Goal: Transaction & Acquisition: Purchase product/service

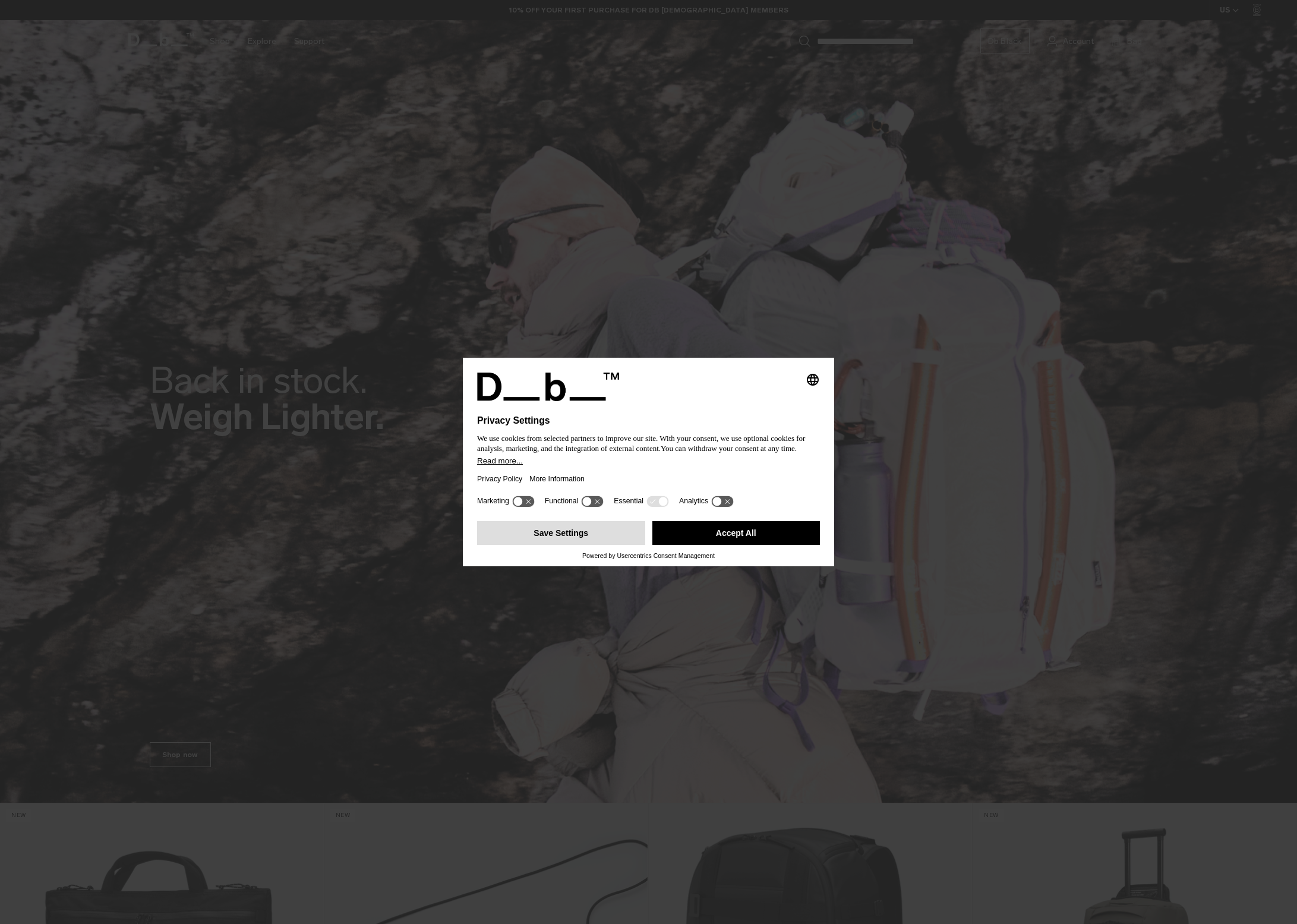
click at [568, 537] on button "Save Settings" at bounding box center [561, 533] width 168 height 24
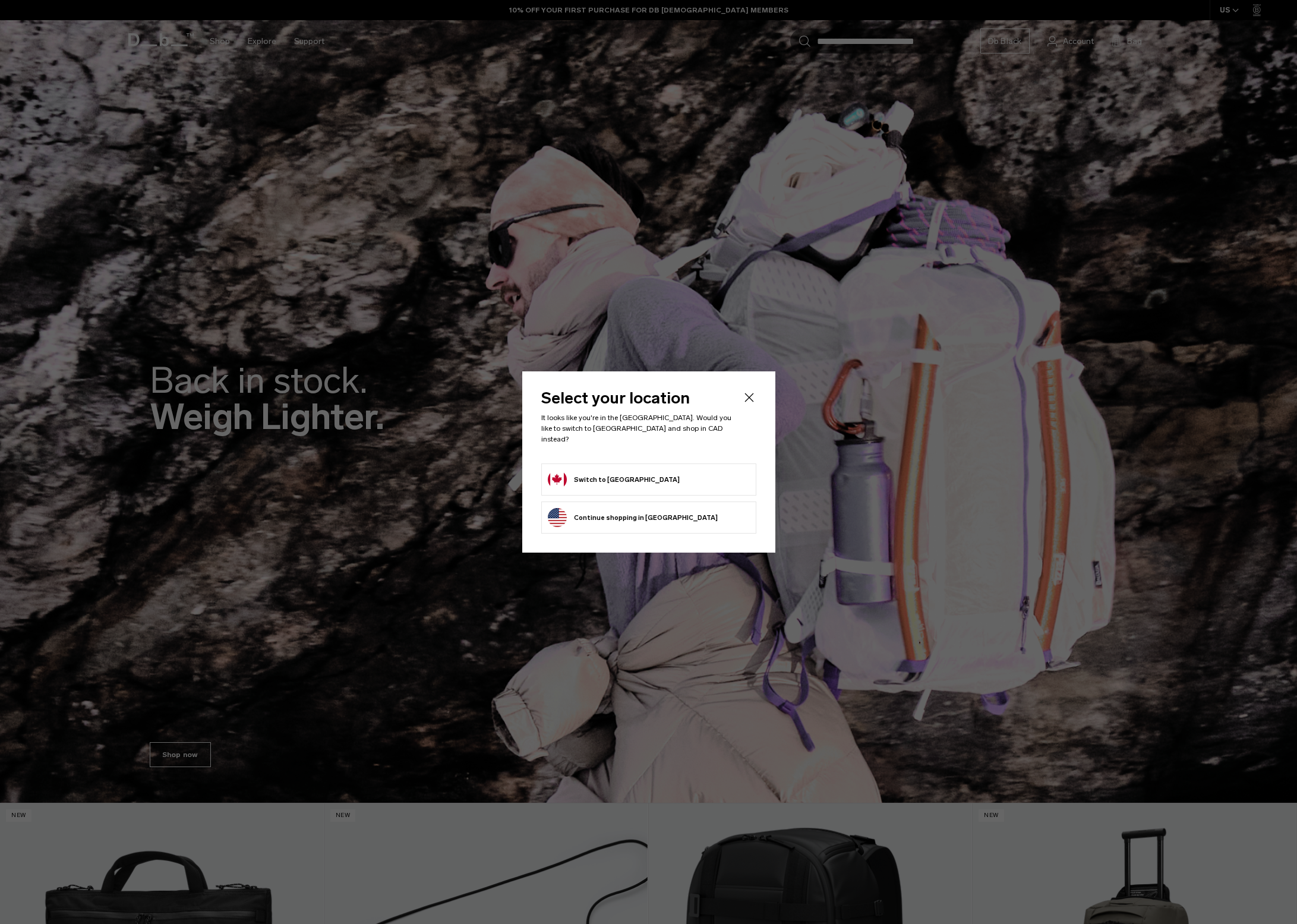
click at [608, 477] on button "Switch to Canada" at bounding box center [613, 479] width 132 height 19
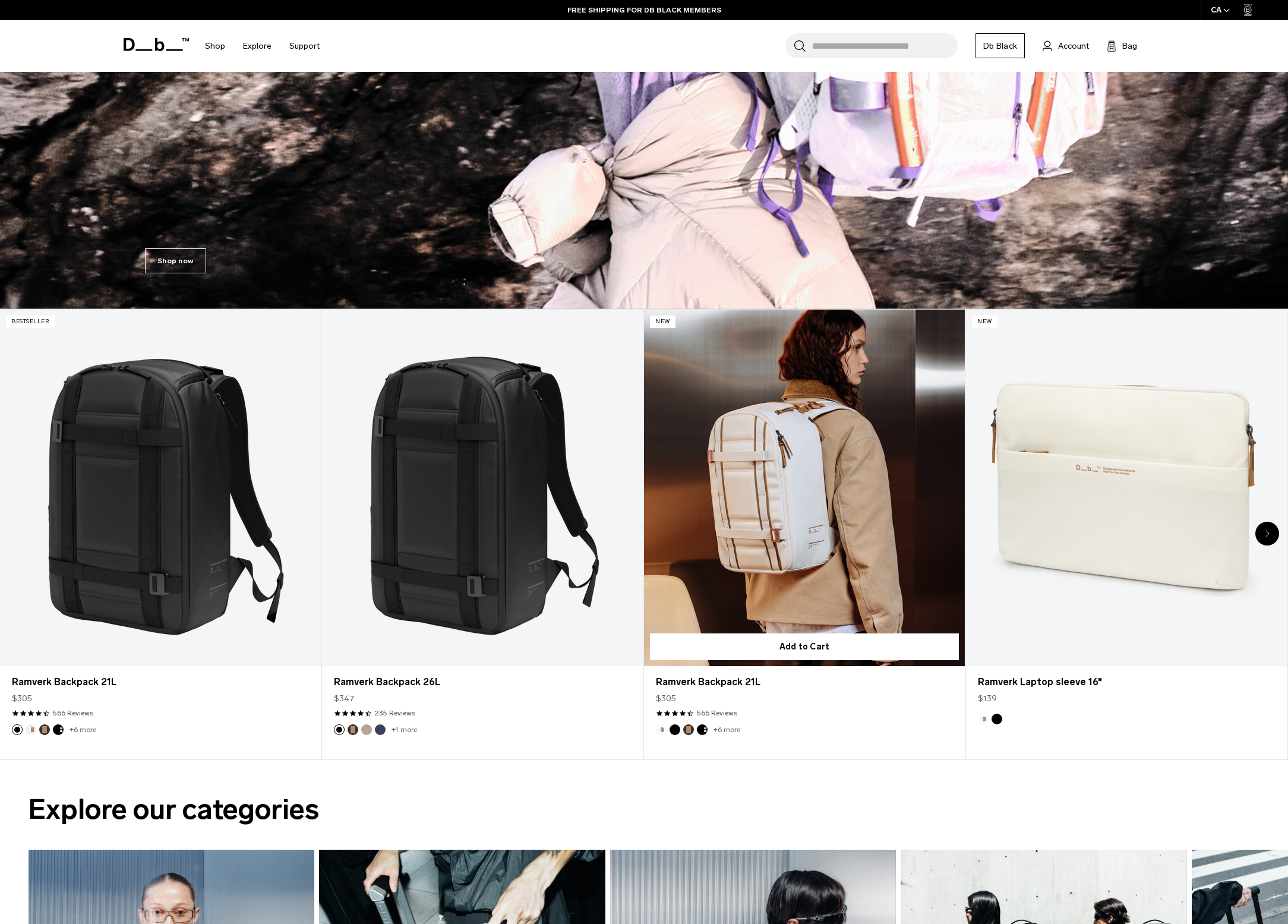
scroll to position [496, 0]
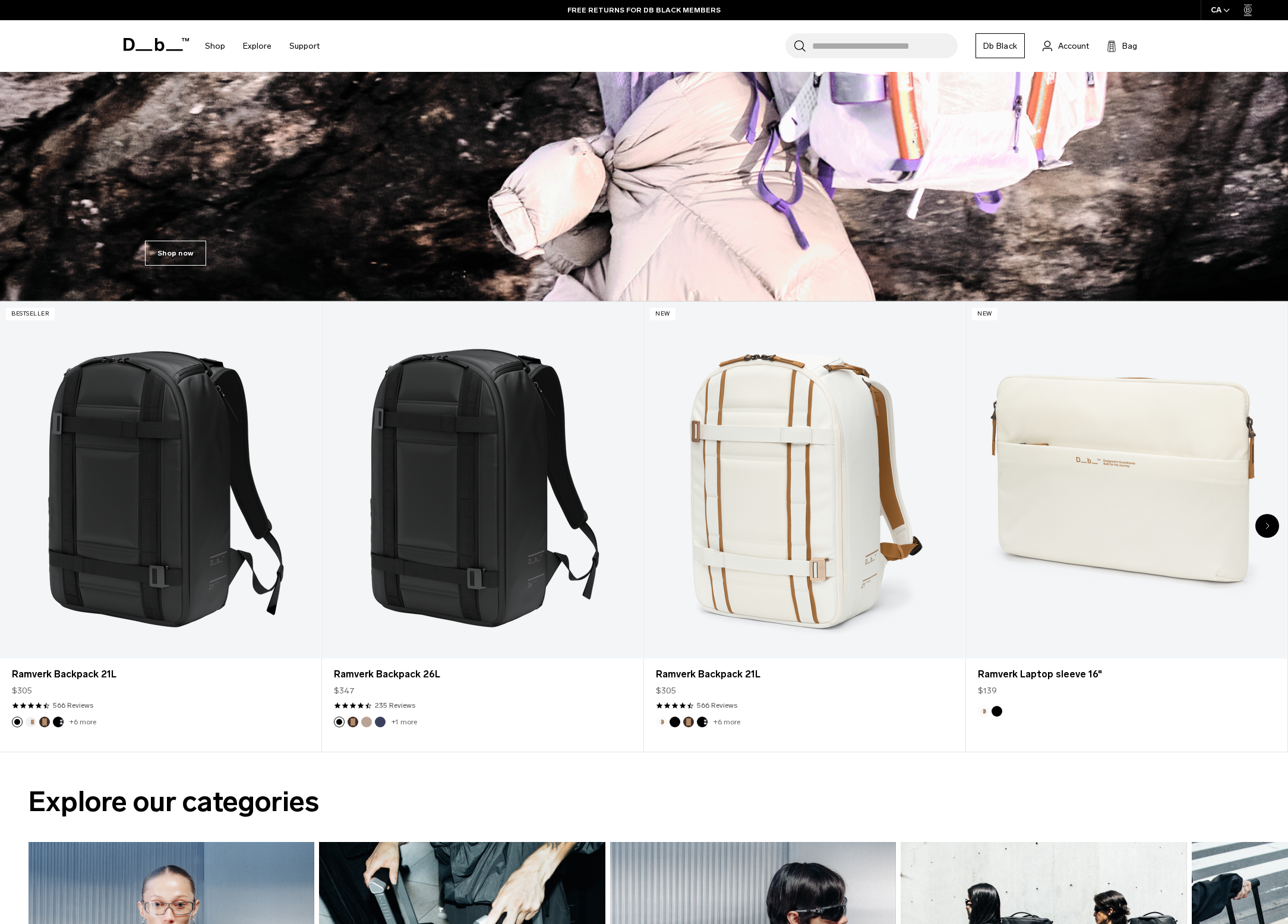
click at [1268, 524] on icon "Next slide" at bounding box center [1266, 525] width 4 height 7
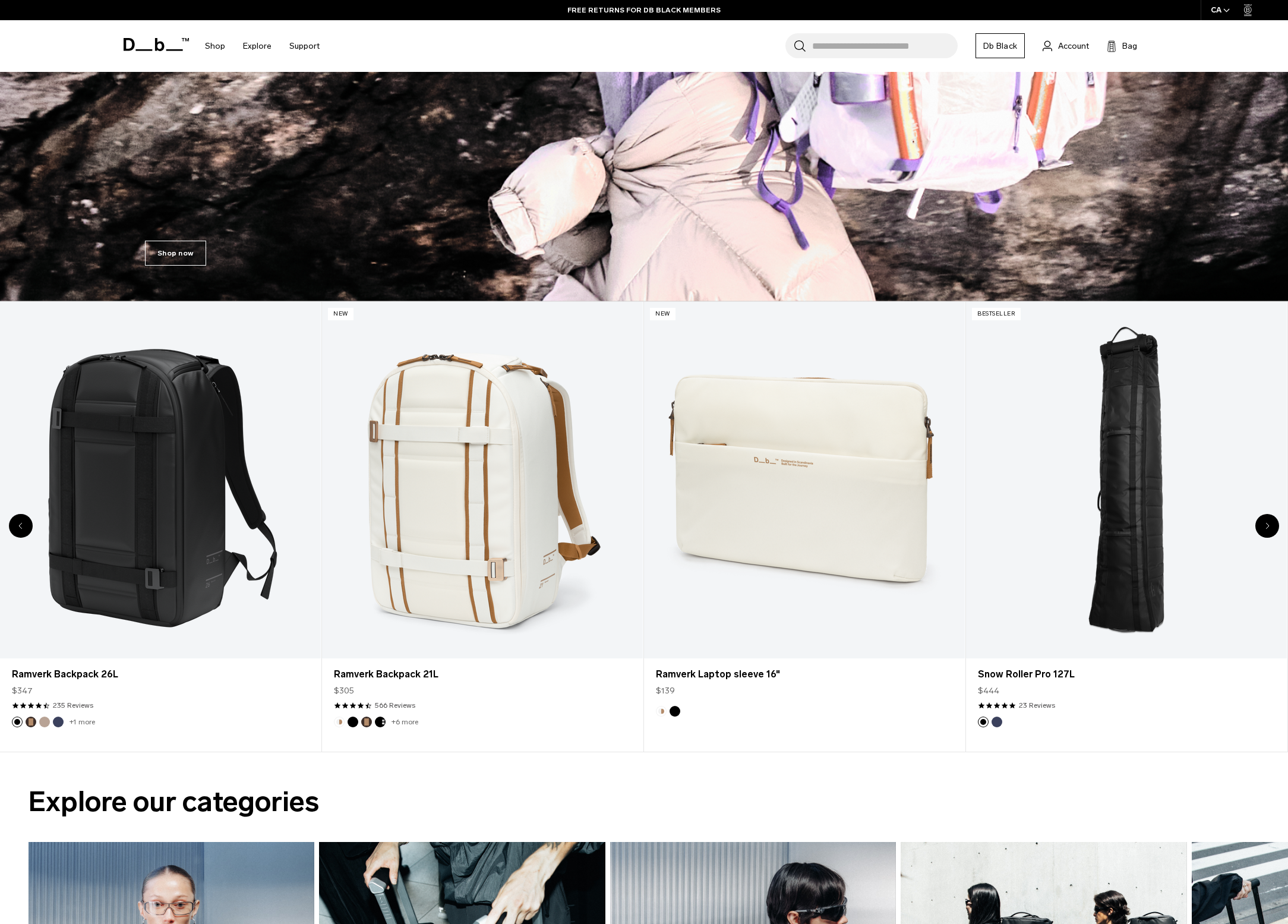
click at [1268, 524] on icon "Next slide" at bounding box center [1266, 525] width 4 height 7
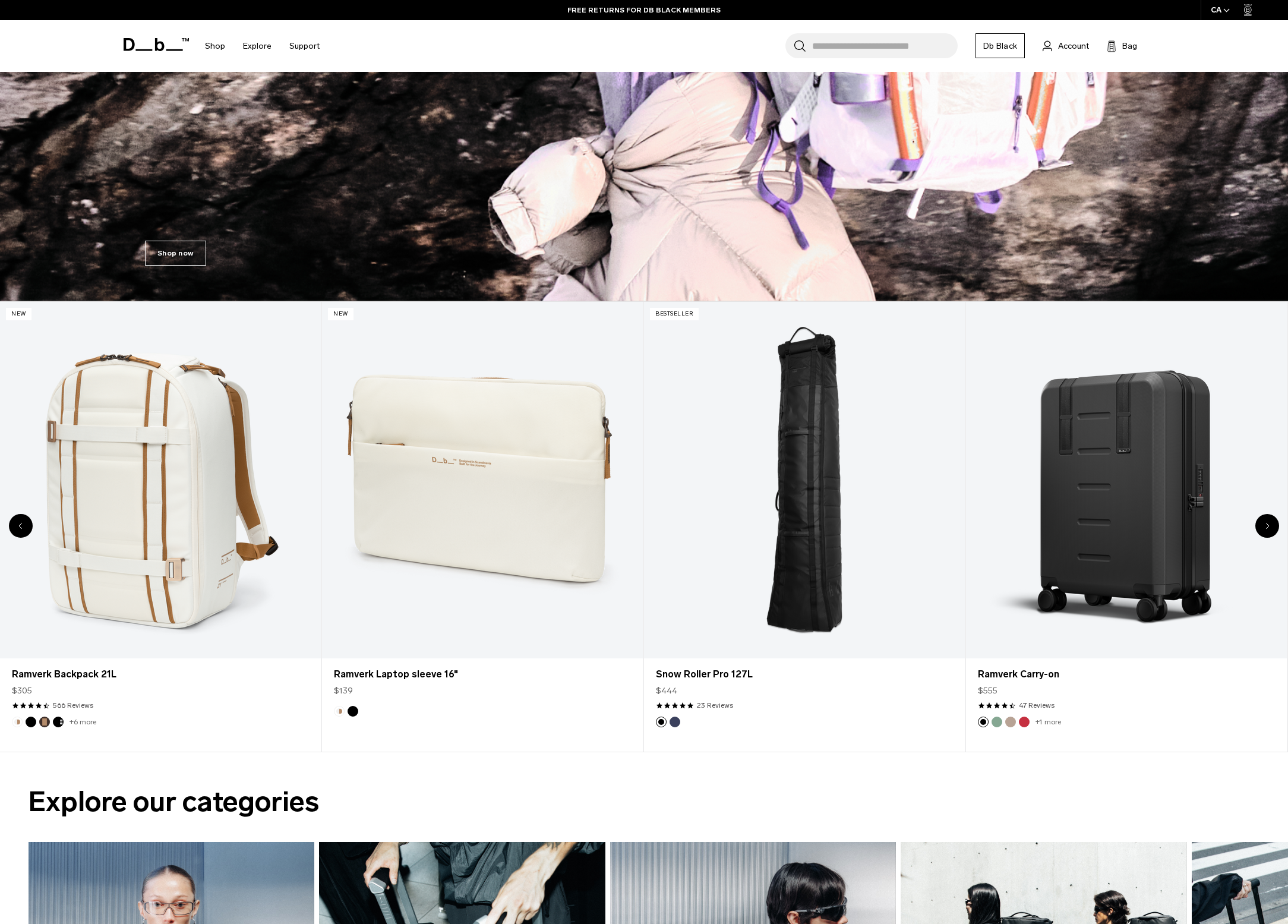
click at [1268, 524] on icon "Next slide" at bounding box center [1266, 525] width 4 height 7
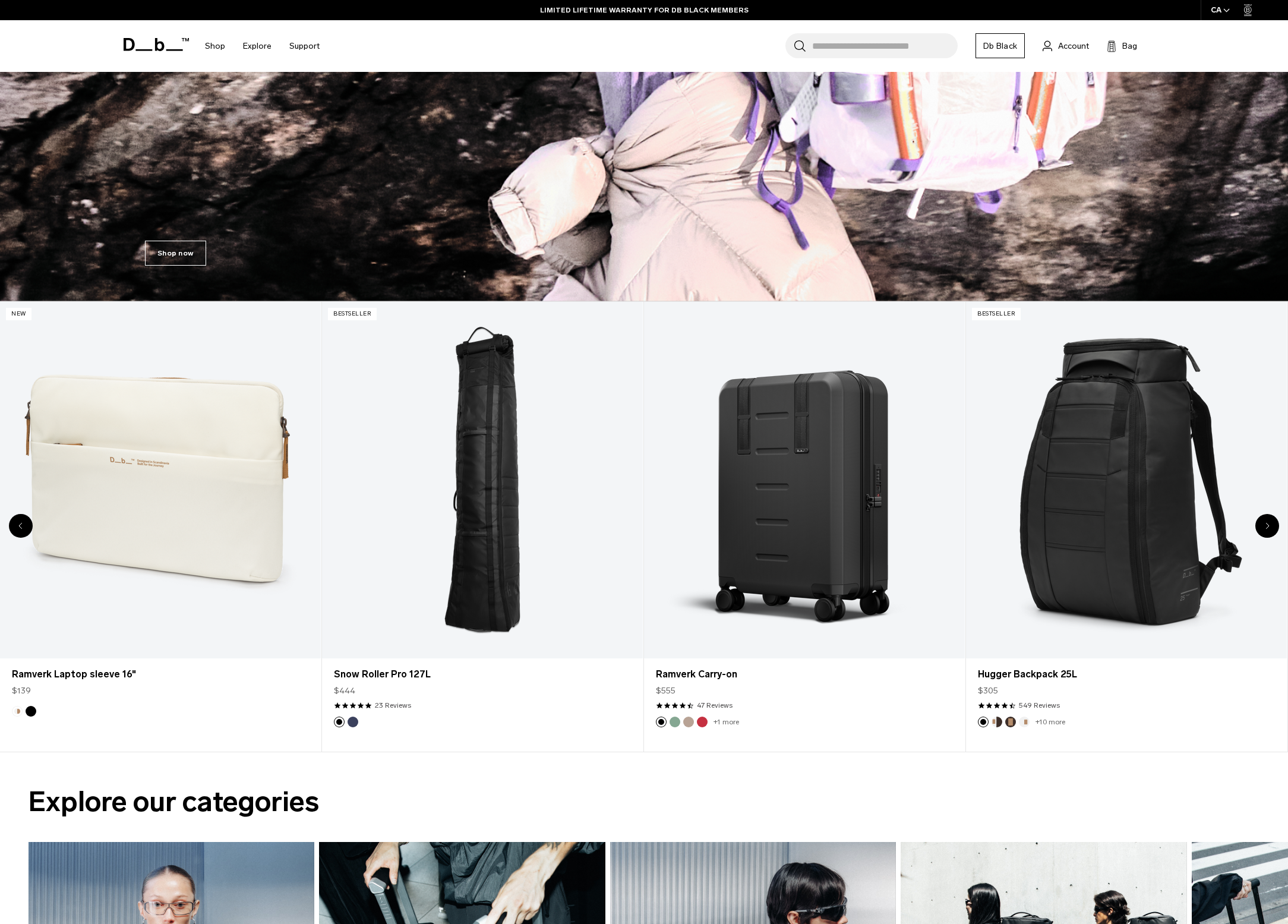
click at [1268, 524] on icon "Next slide" at bounding box center [1266, 525] width 4 height 7
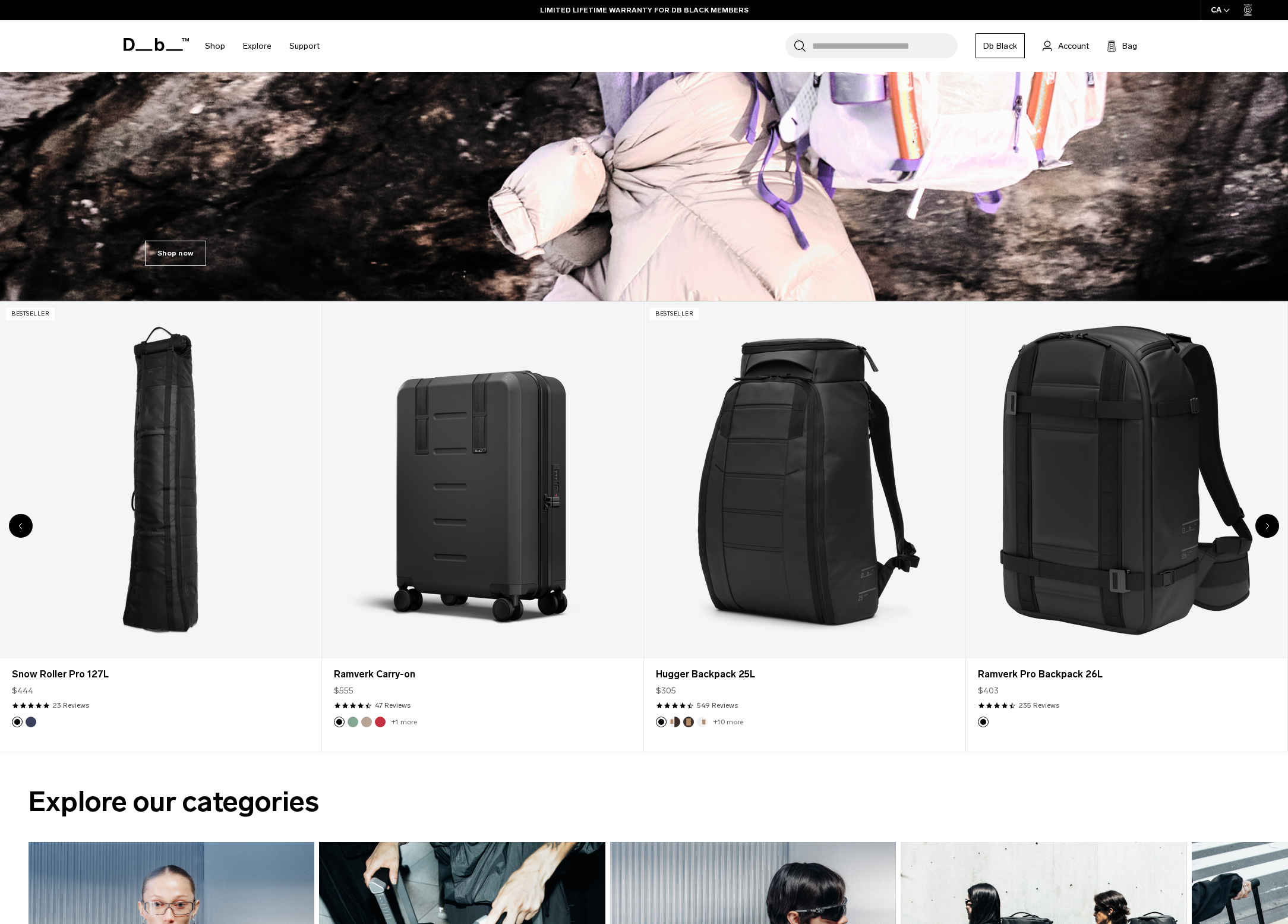
click at [1265, 522] on icon "Next slide" at bounding box center [1266, 525] width 4 height 7
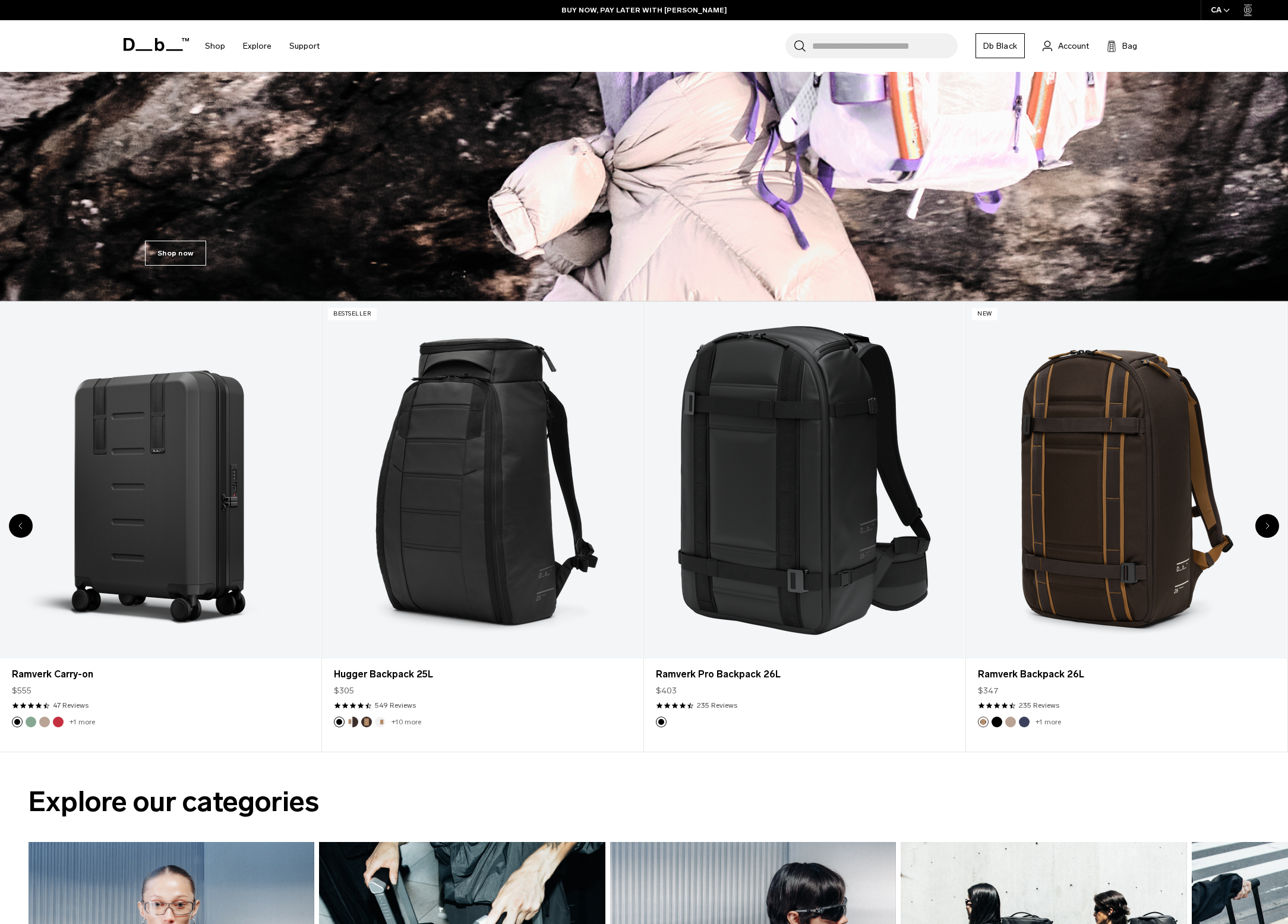
click at [1265, 522] on icon "Next slide" at bounding box center [1266, 525] width 4 height 7
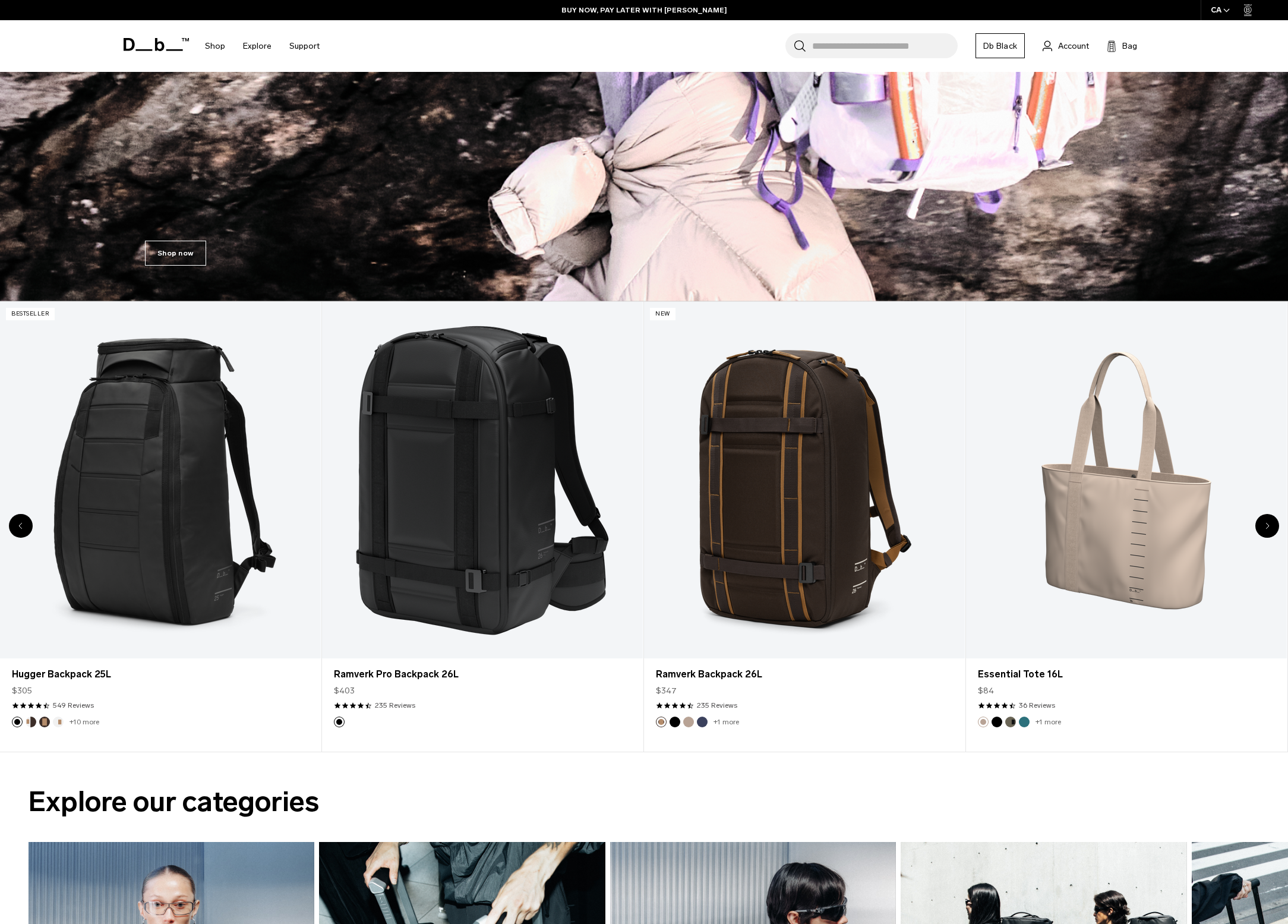
click at [1265, 522] on icon "Next slide" at bounding box center [1266, 525] width 4 height 7
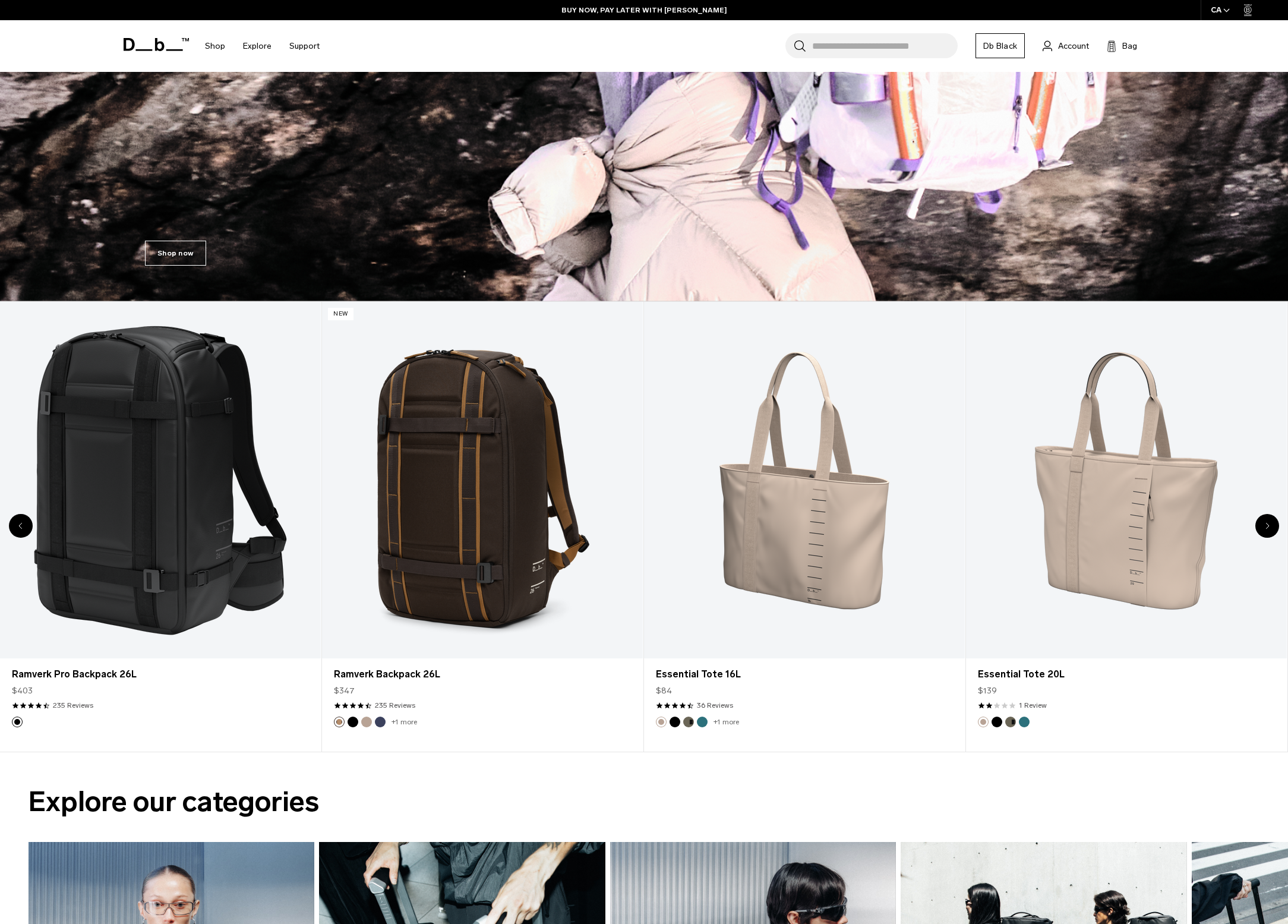
click at [1265, 522] on icon "Next slide" at bounding box center [1266, 525] width 4 height 7
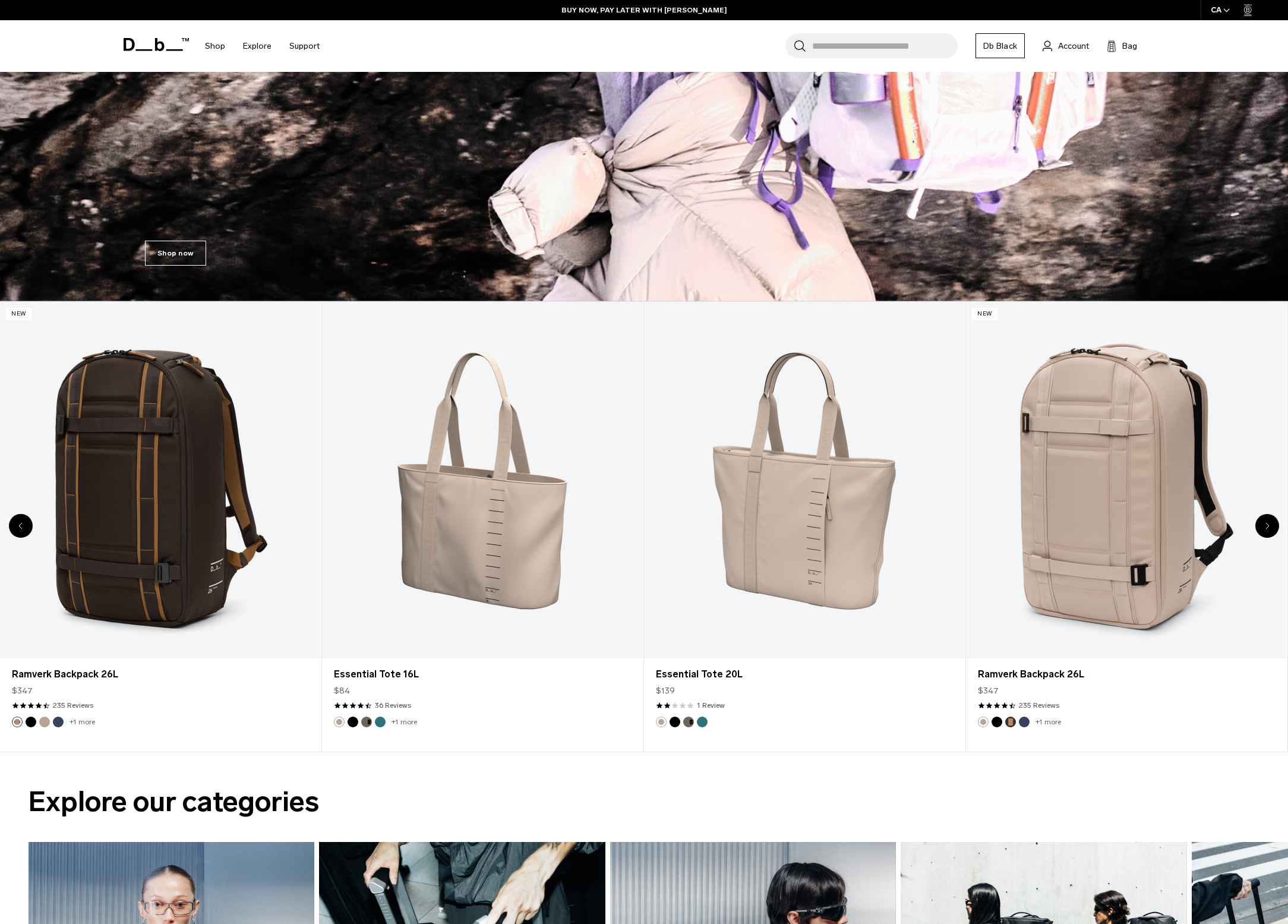
click at [1265, 522] on icon "Next slide" at bounding box center [1266, 525] width 4 height 7
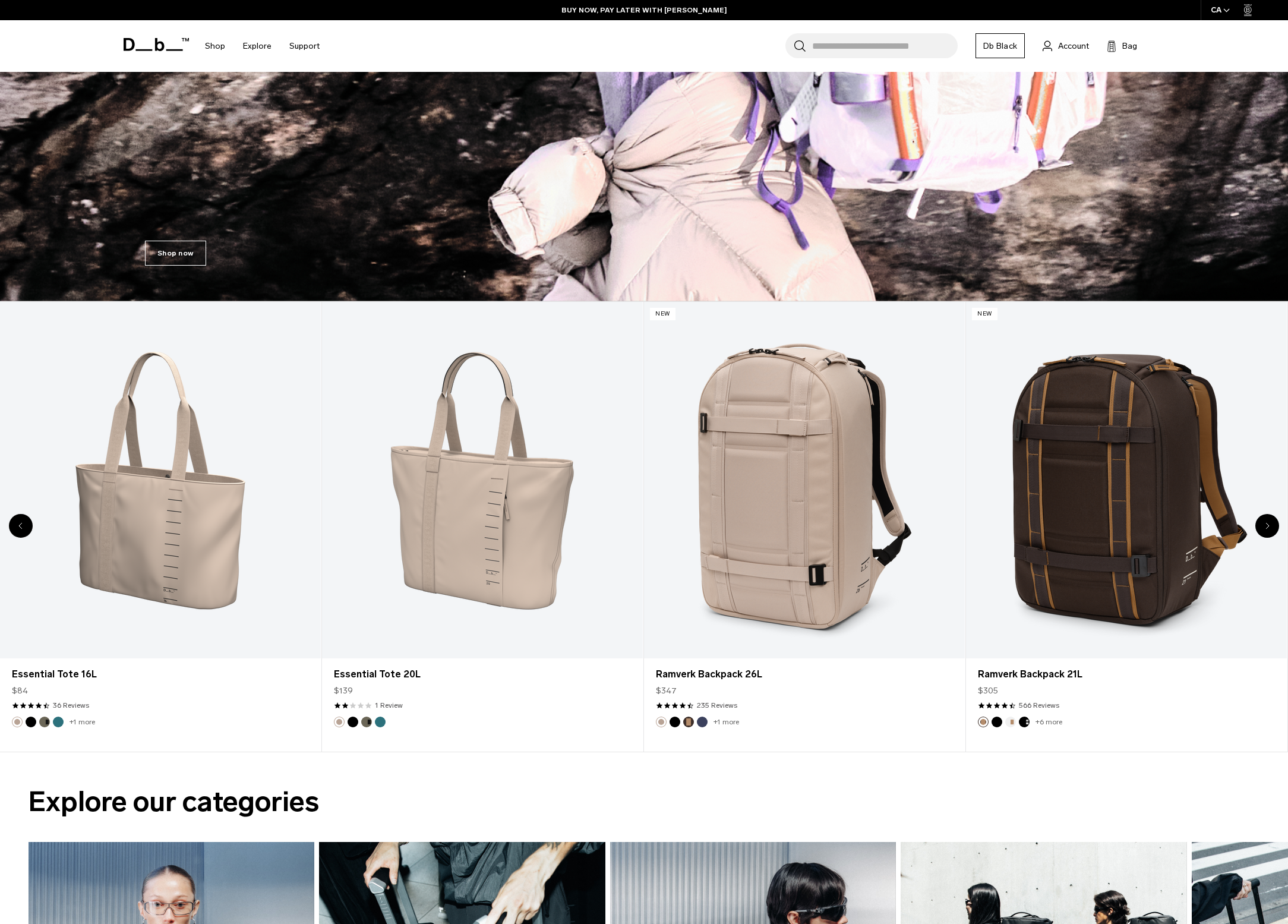
click at [1265, 522] on icon "Next slide" at bounding box center [1266, 525] width 4 height 7
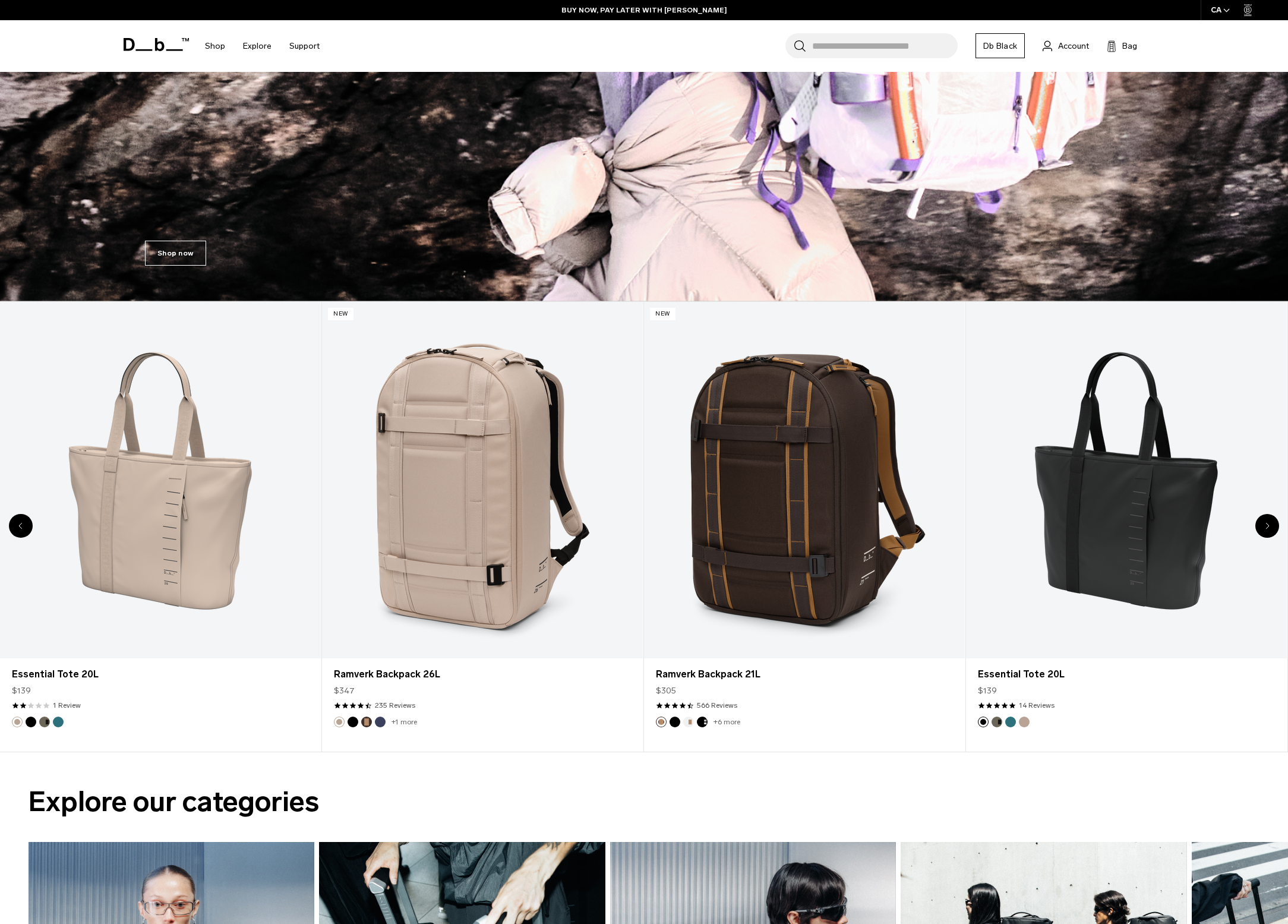
click at [1265, 522] on icon "Next slide" at bounding box center [1266, 525] width 4 height 7
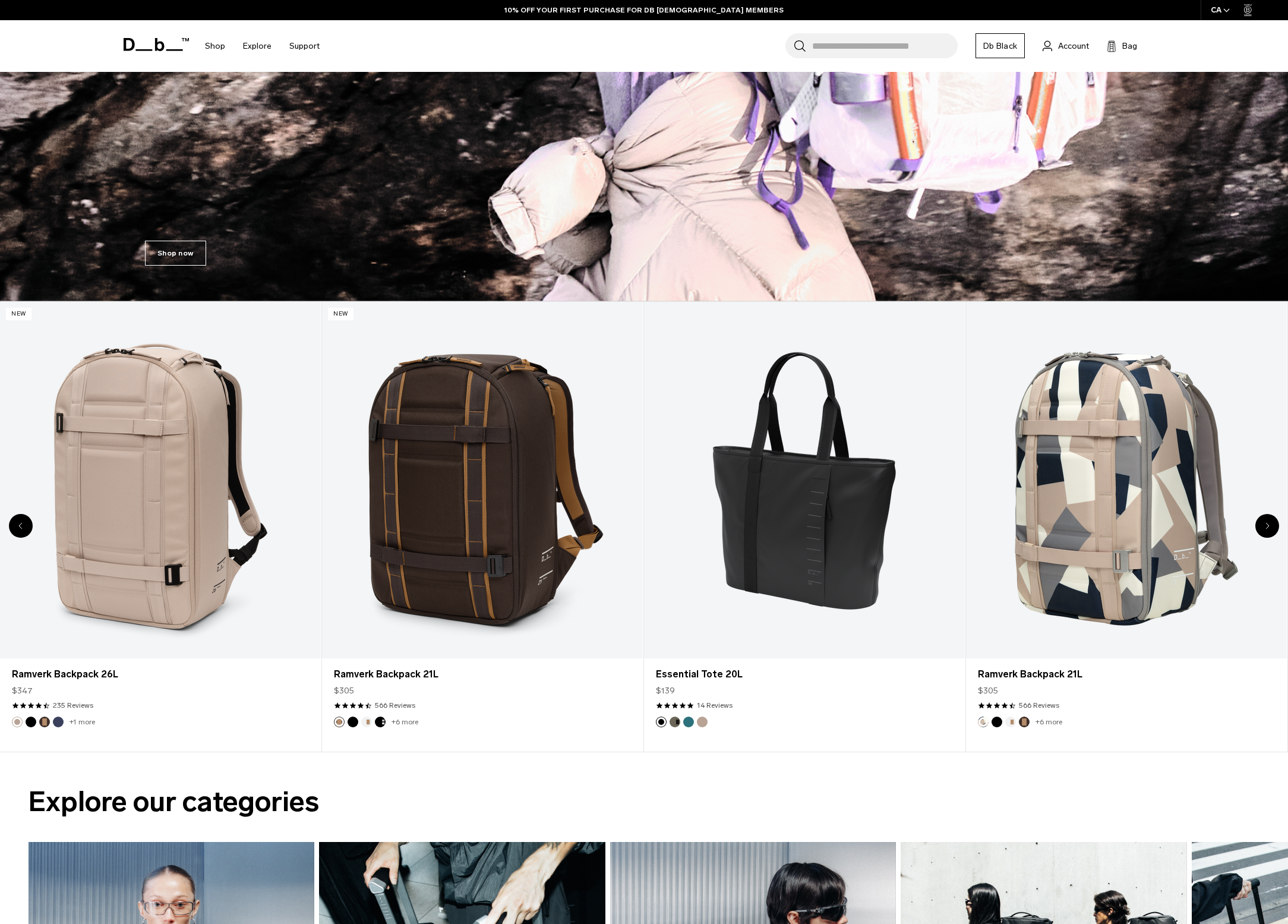
click at [1265, 522] on icon "Next slide" at bounding box center [1266, 525] width 4 height 7
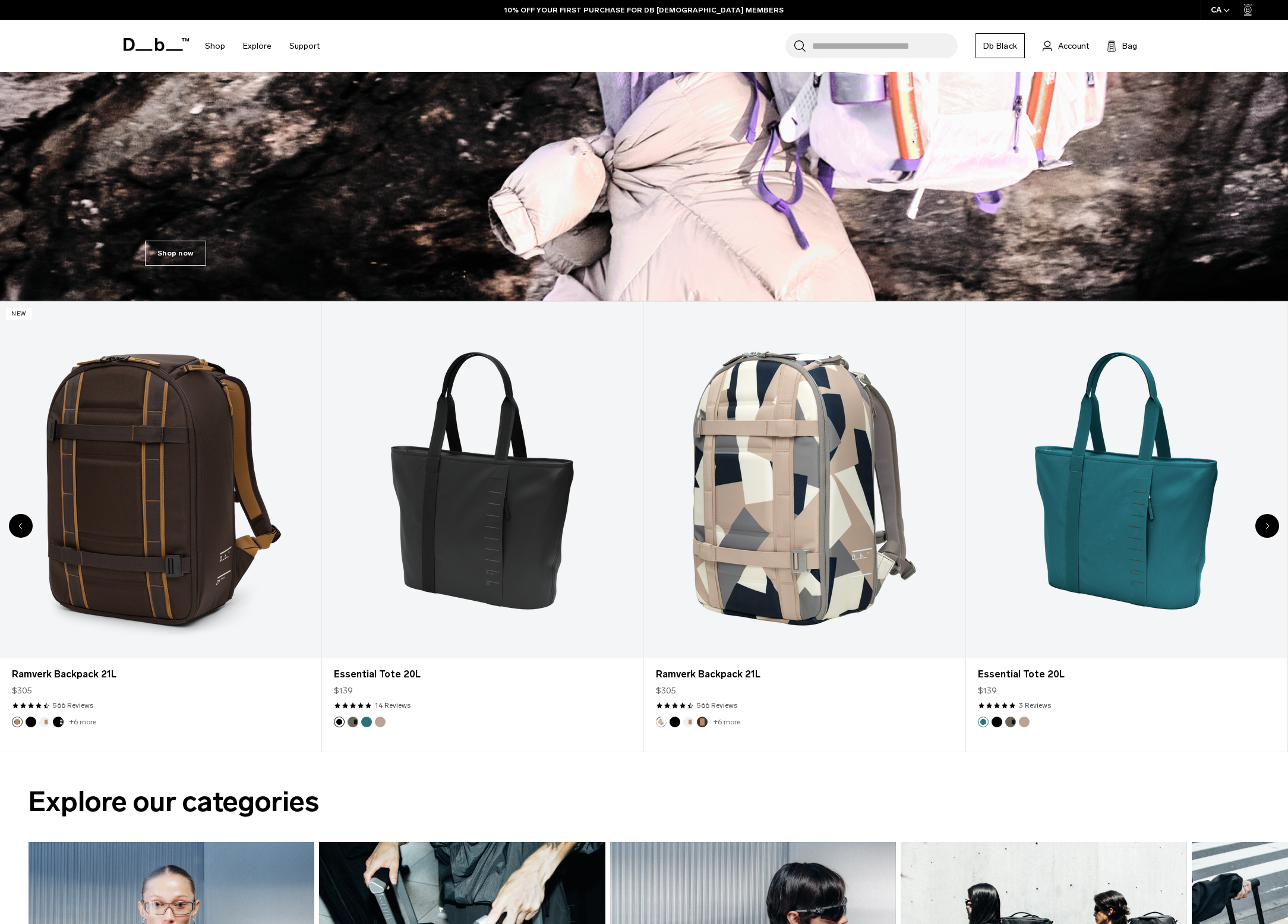
click at [1265, 522] on icon "Next slide" at bounding box center [1266, 525] width 4 height 7
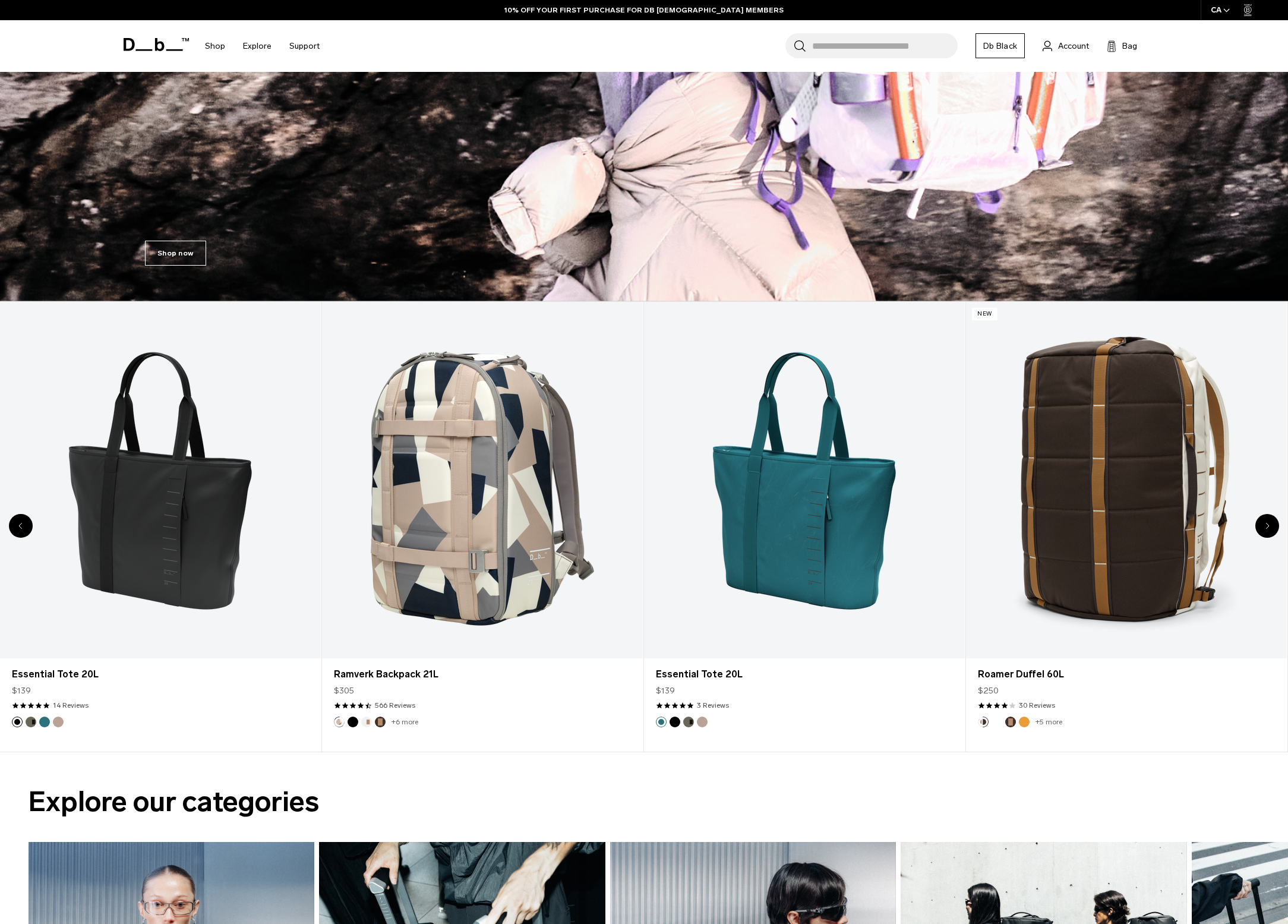
click at [1265, 522] on icon "Next slide" at bounding box center [1266, 525] width 4 height 7
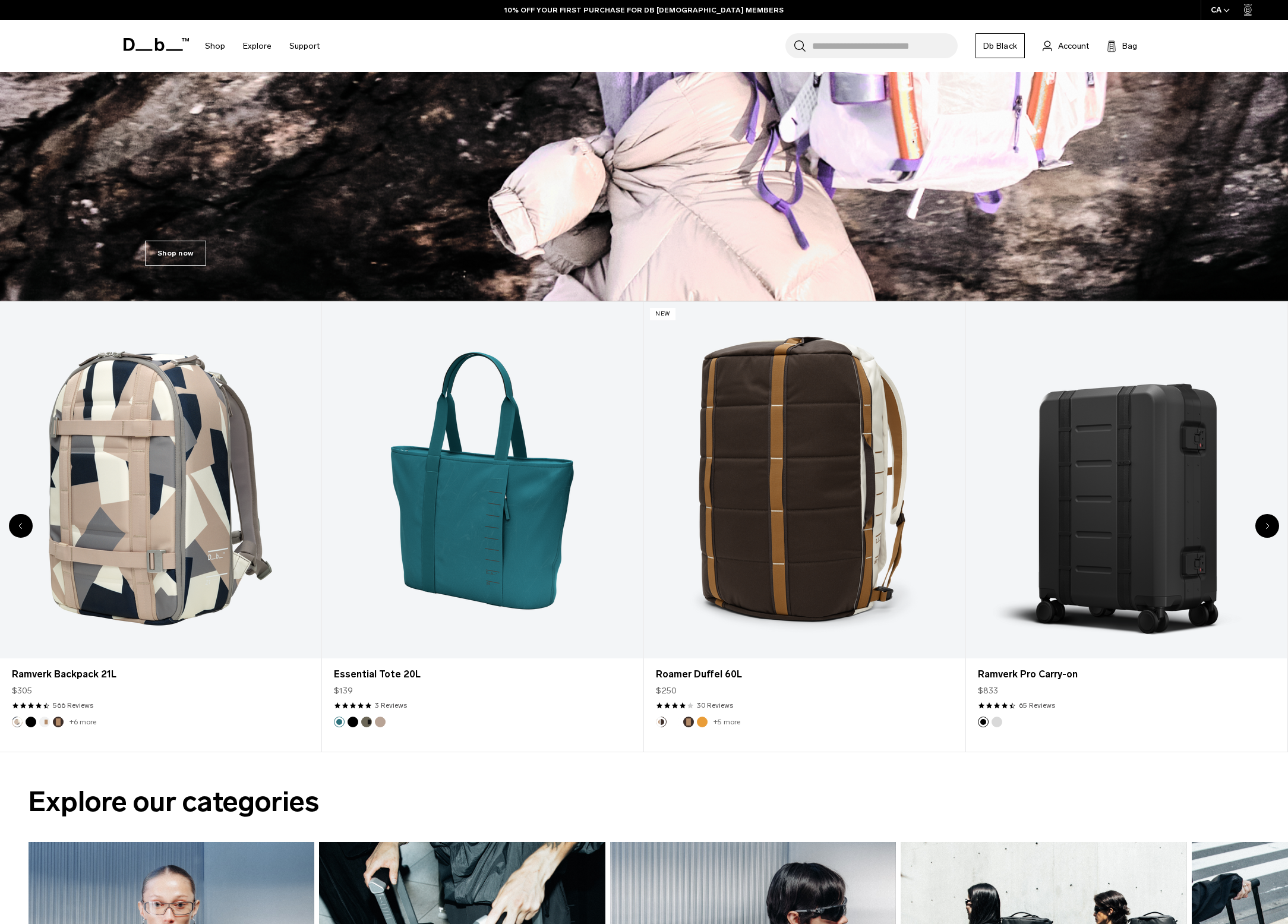
click at [1265, 522] on icon "Next slide" at bounding box center [1266, 525] width 4 height 7
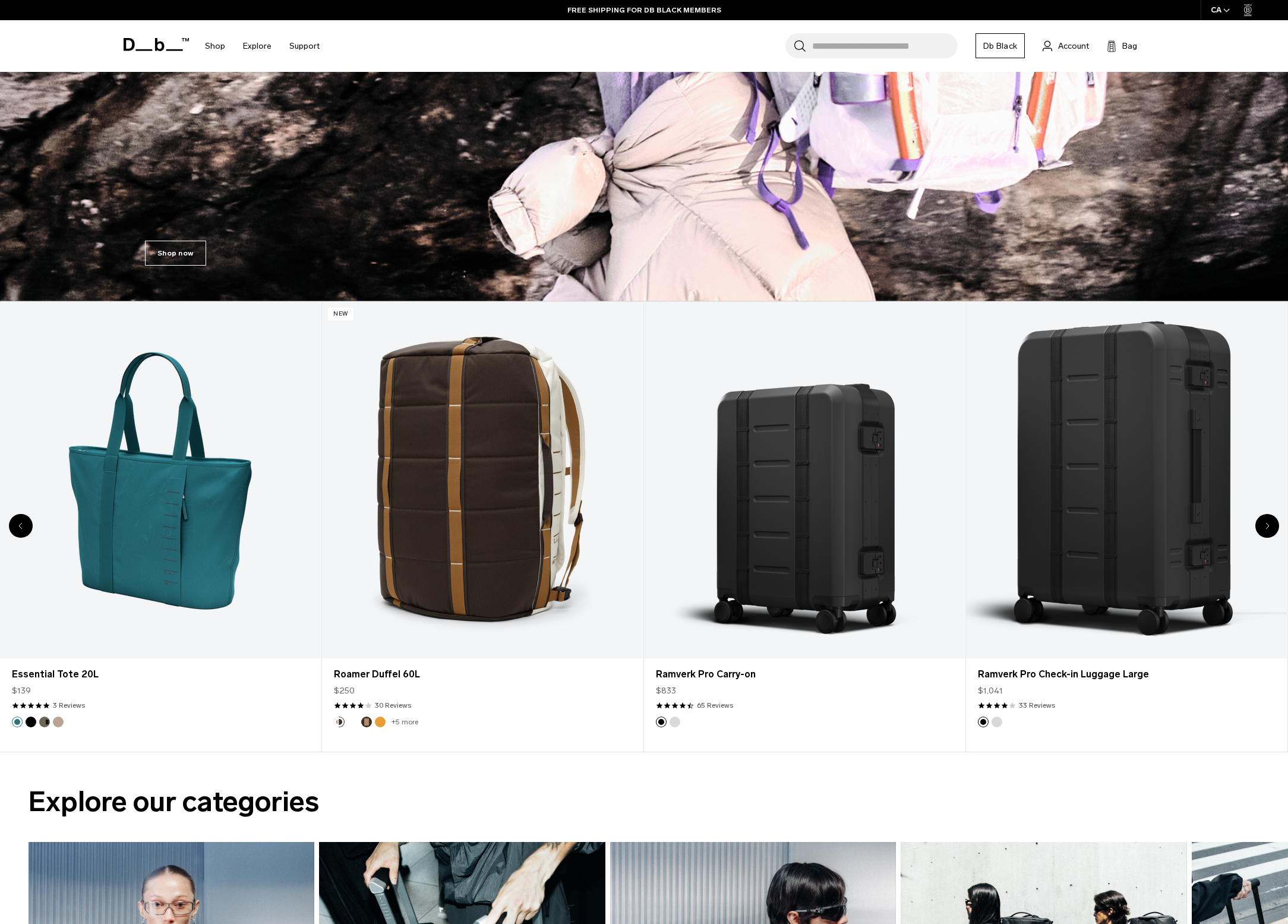
click at [1268, 526] on icon "Next slide" at bounding box center [1266, 525] width 4 height 7
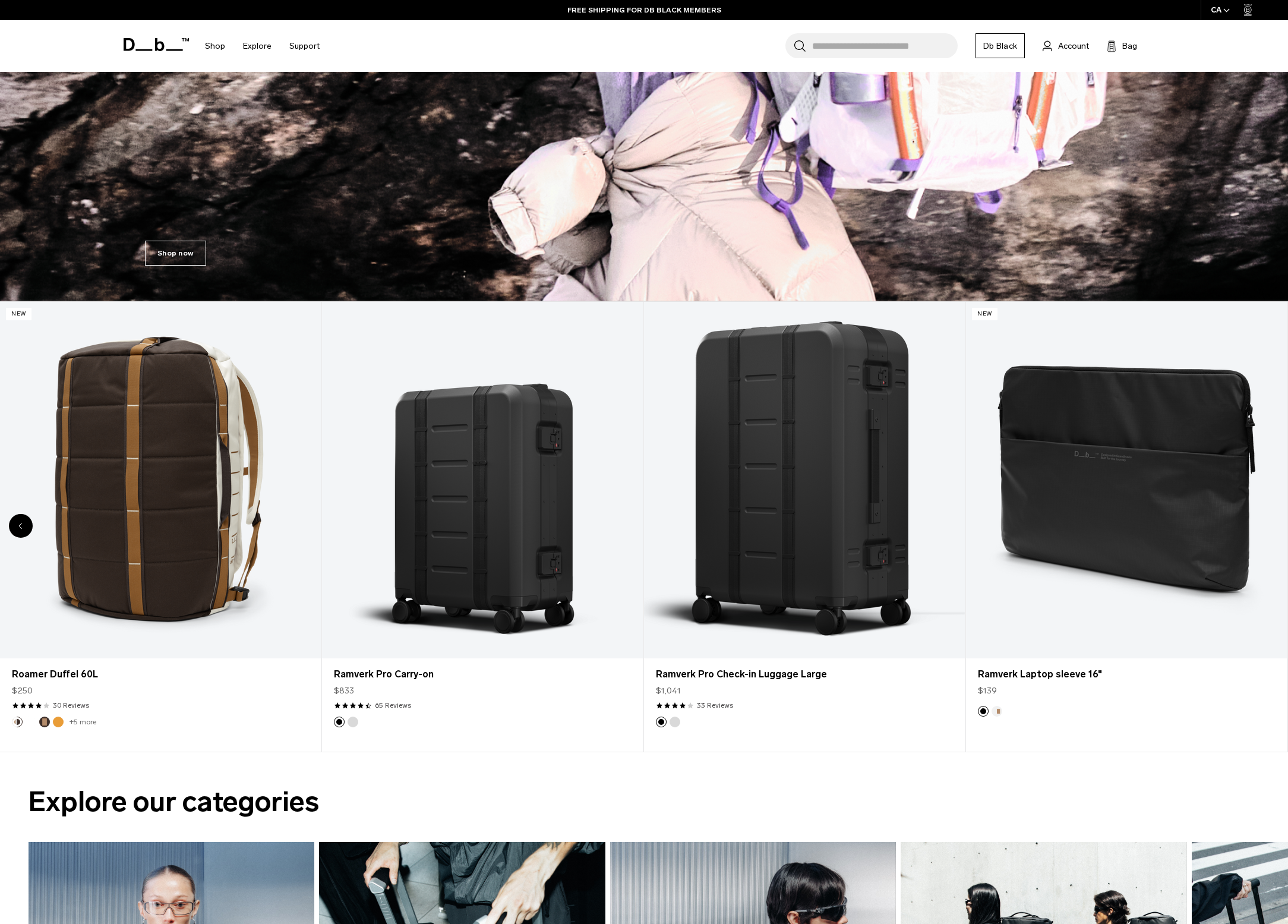
click at [1268, 526] on div "20 / 20" at bounding box center [1126, 480] width 321 height 357
click at [1268, 526] on link "Ramverk Laptop sleeve 16" at bounding box center [1126, 480] width 321 height 357
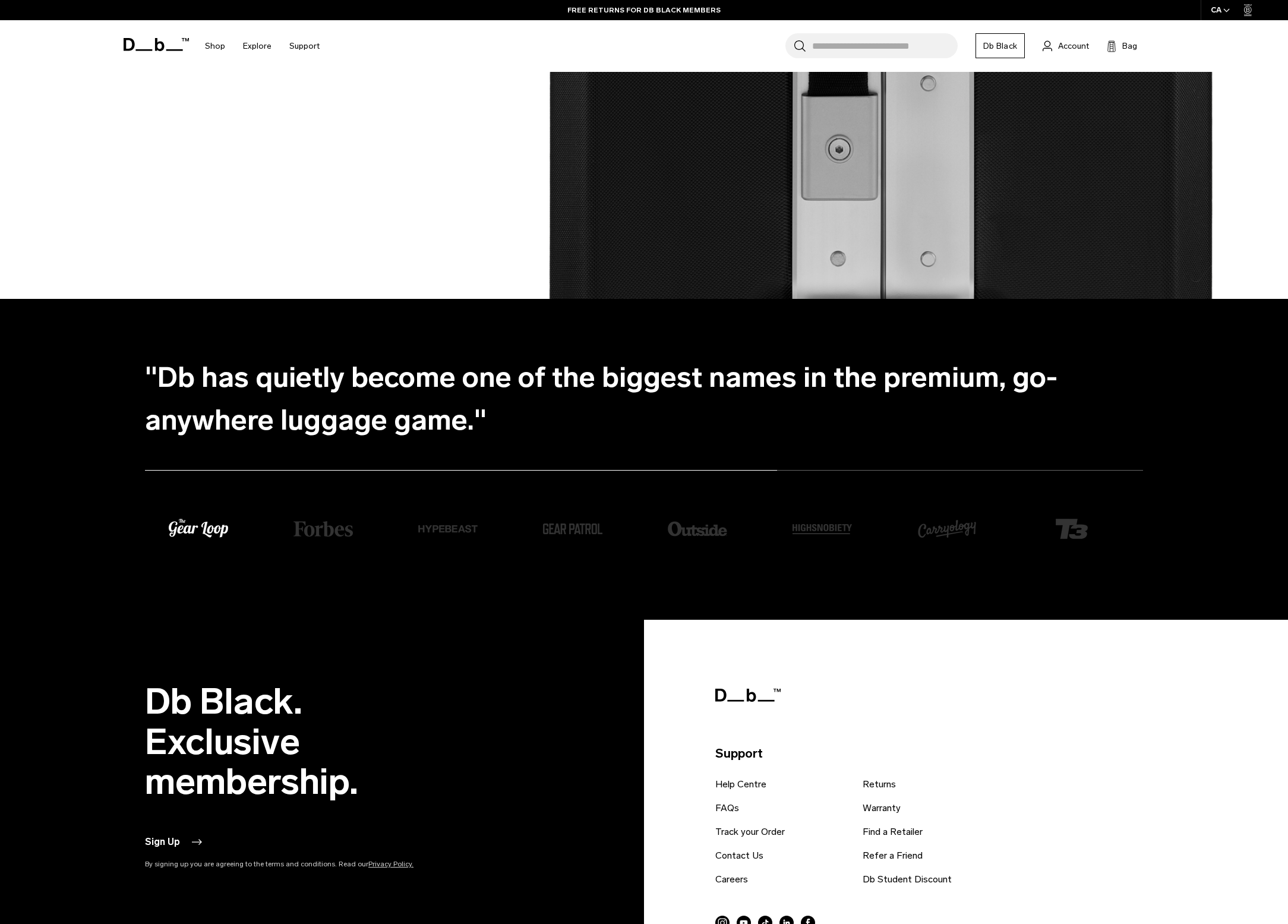
scroll to position [2766, 0]
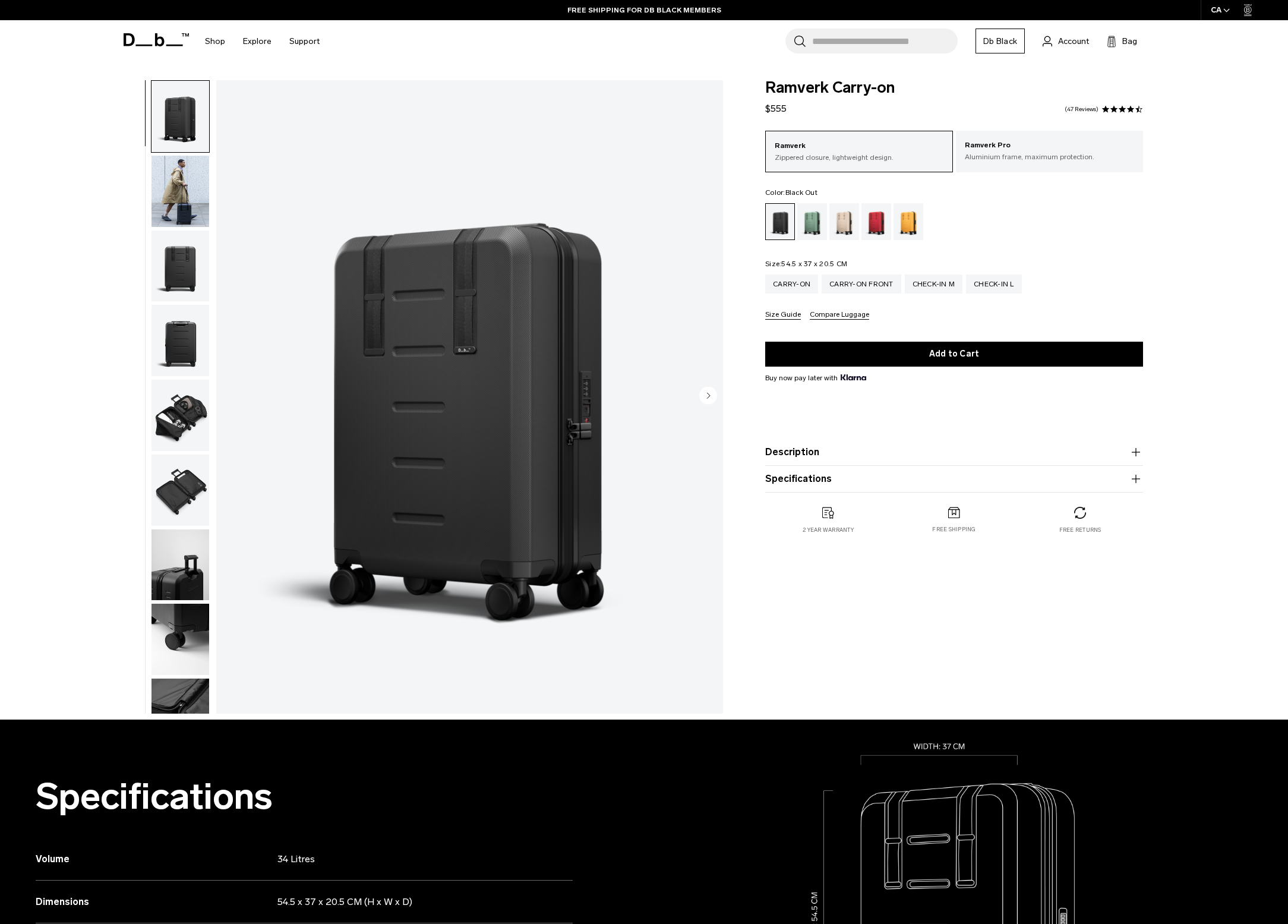
scroll to position [8, 0]
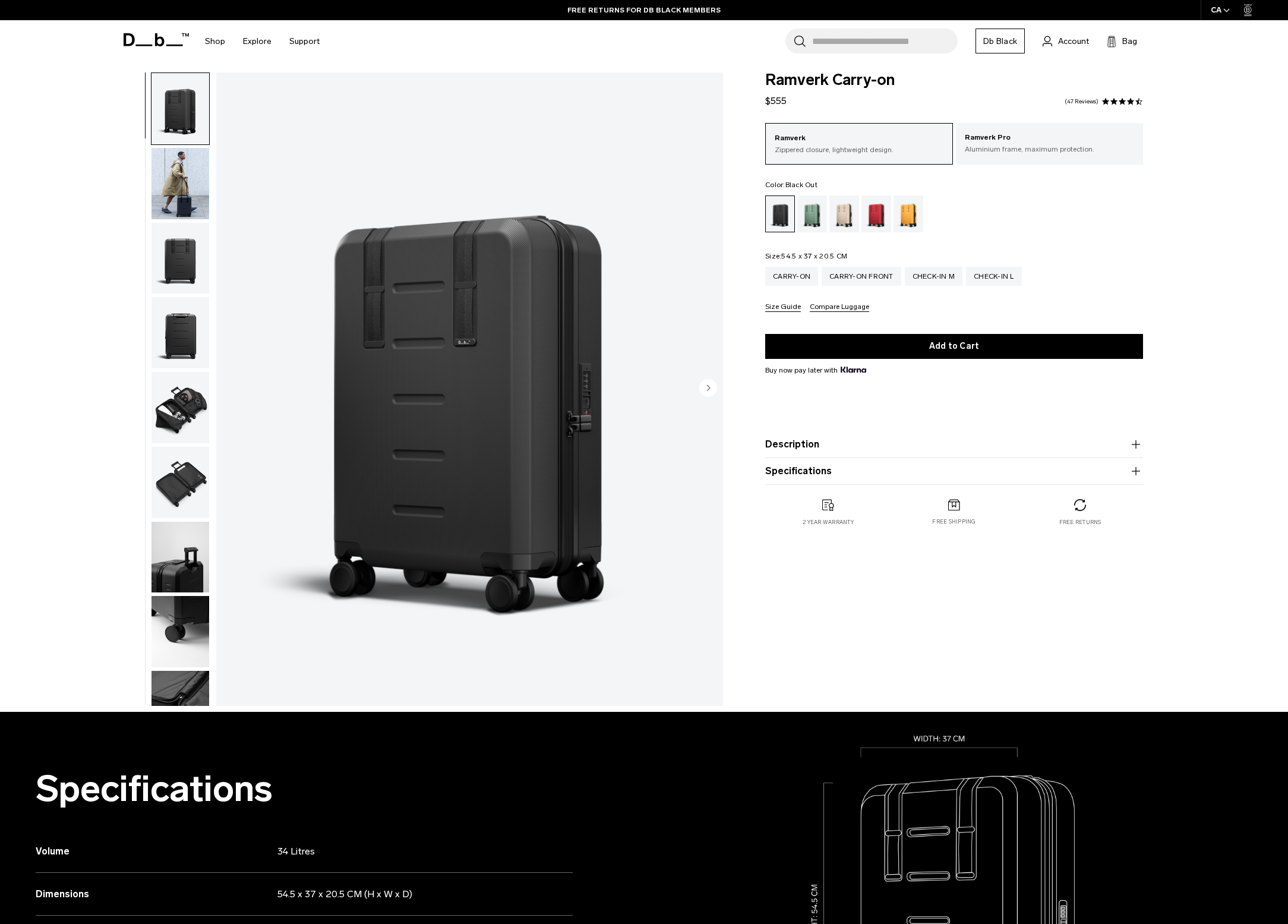
click at [182, 351] on img "button" at bounding box center [180, 333] width 58 height 72
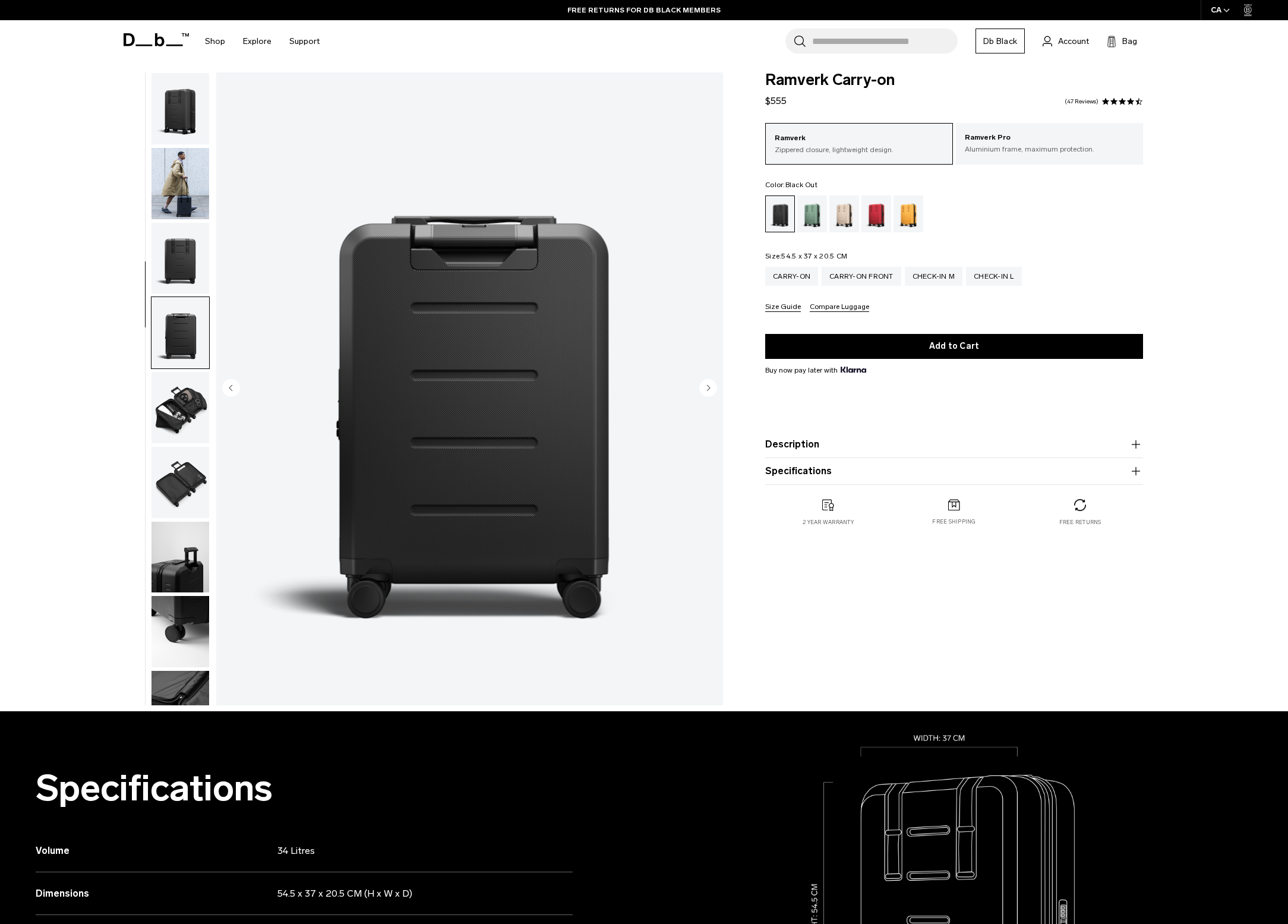
scroll to position [121, 0]
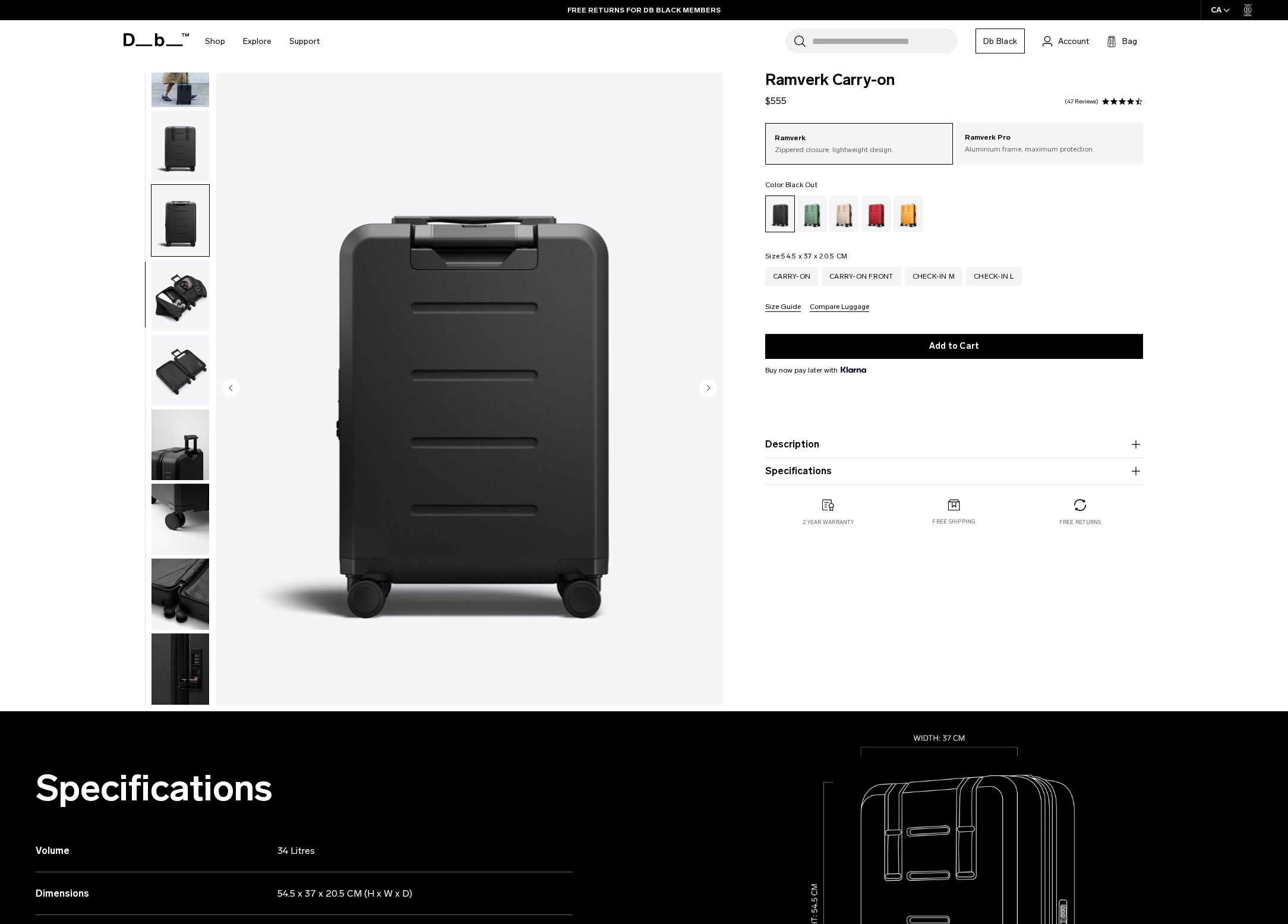
click at [183, 296] on img "button" at bounding box center [180, 295] width 58 height 72
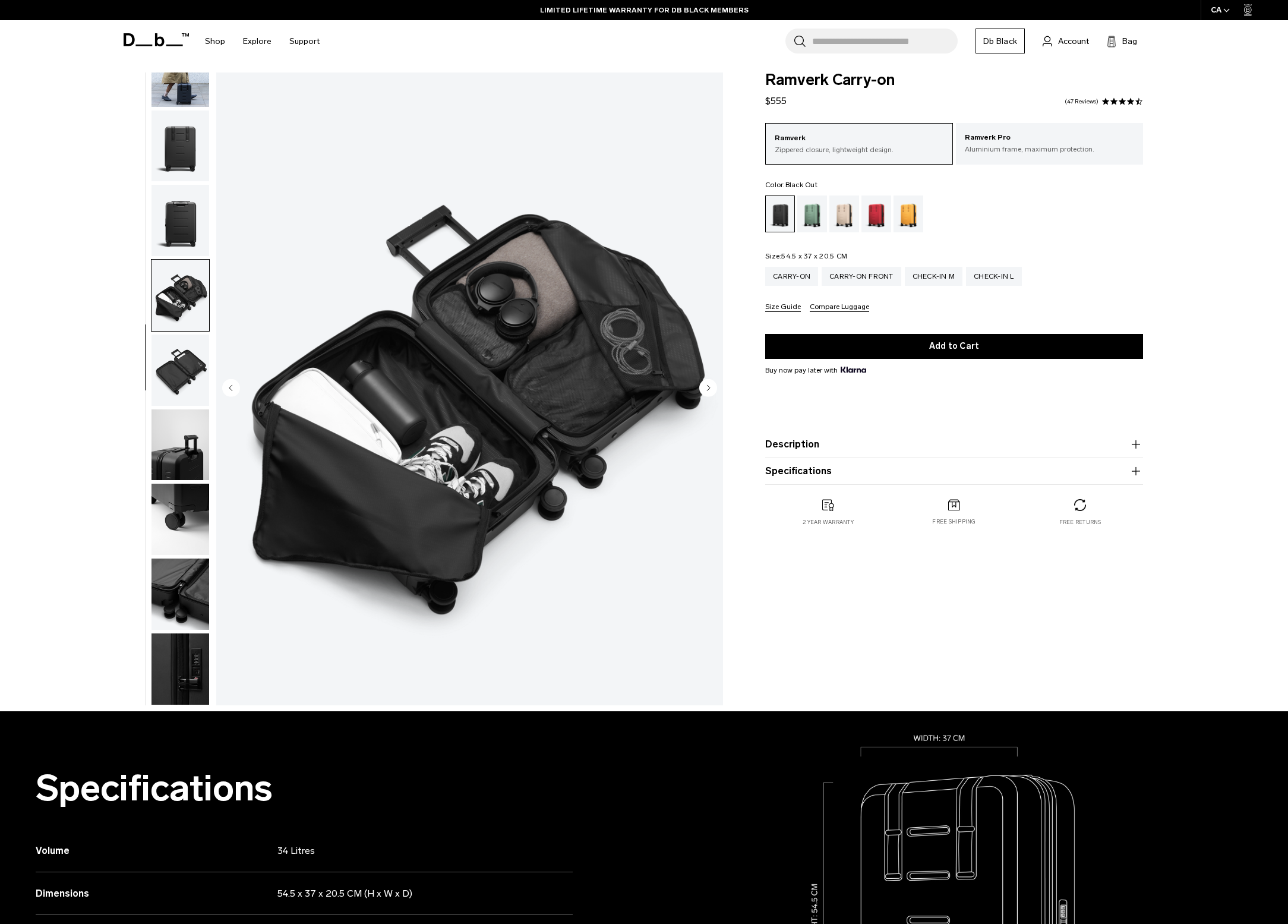
click at [176, 357] on img "button" at bounding box center [180, 370] width 58 height 72
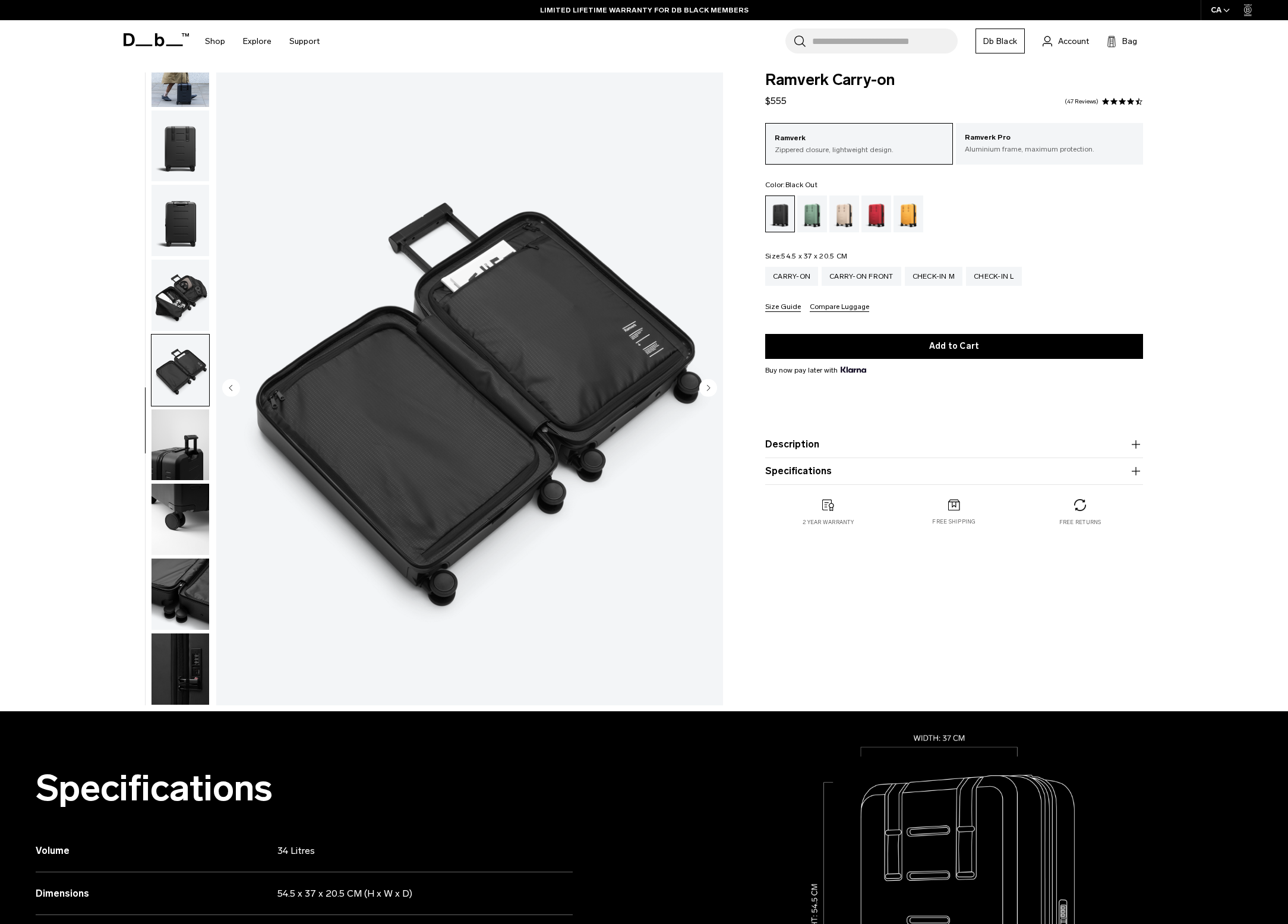
click at [180, 449] on img "button" at bounding box center [180, 445] width 58 height 72
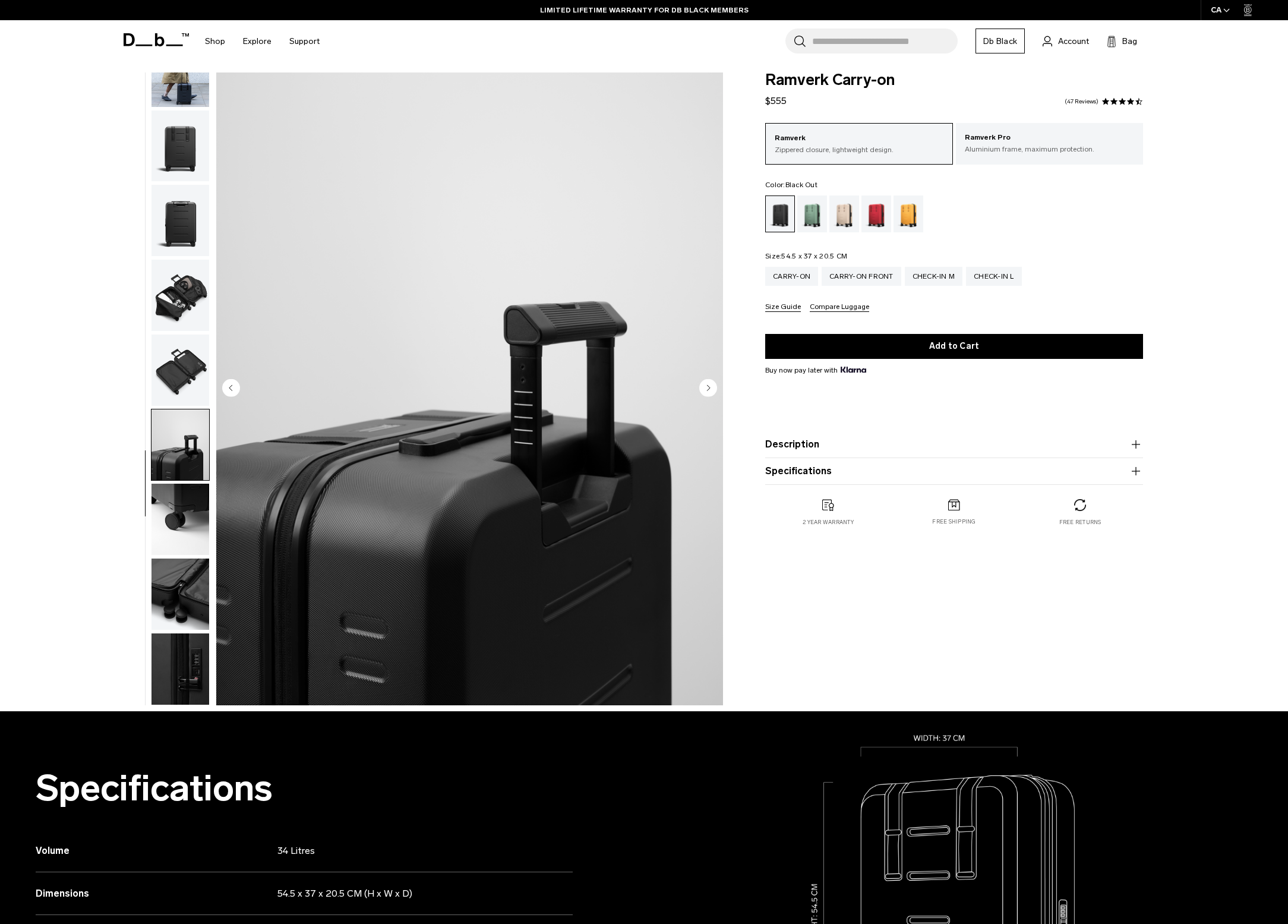
click at [178, 509] on img "button" at bounding box center [180, 519] width 58 height 72
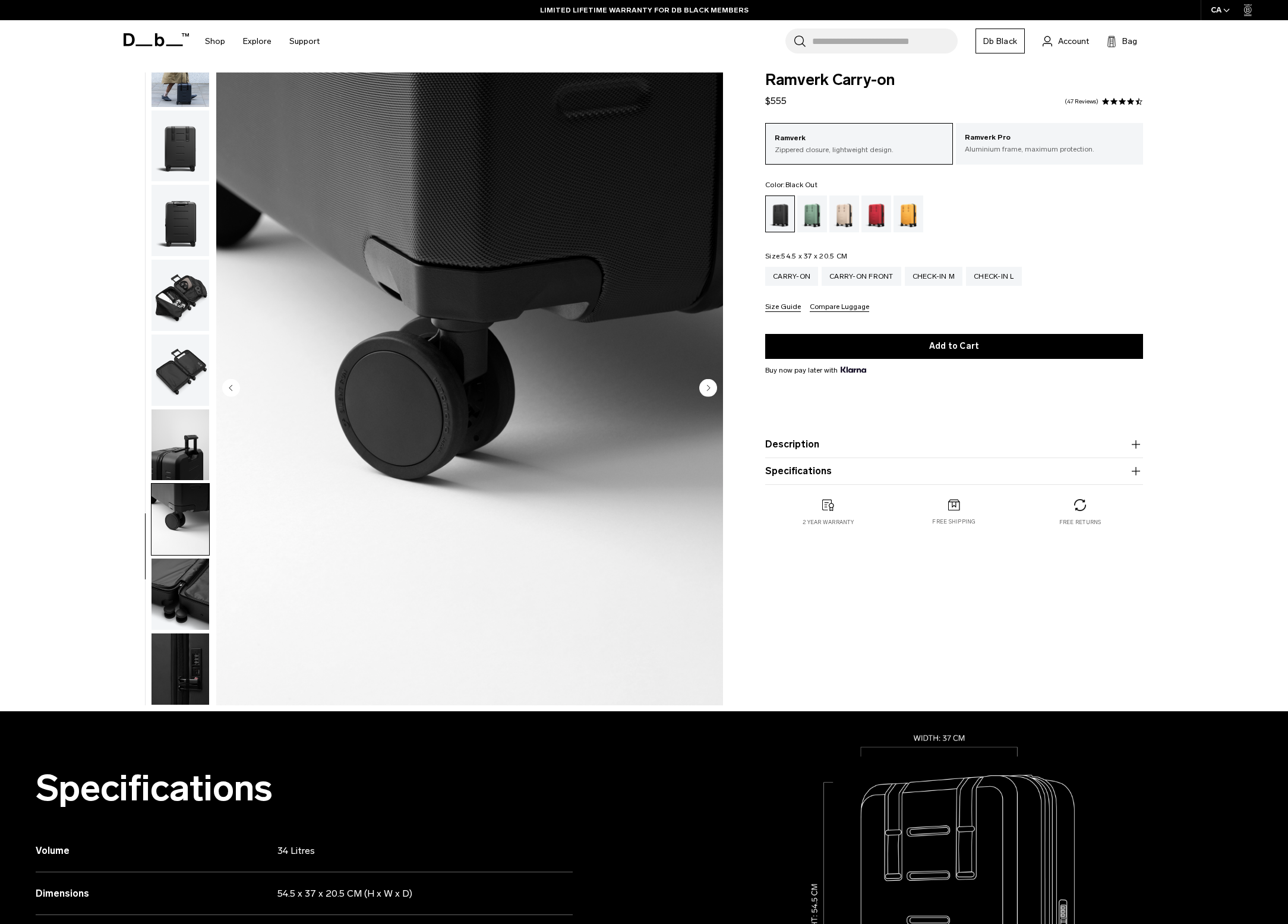
click at [186, 581] on img "button" at bounding box center [180, 594] width 58 height 72
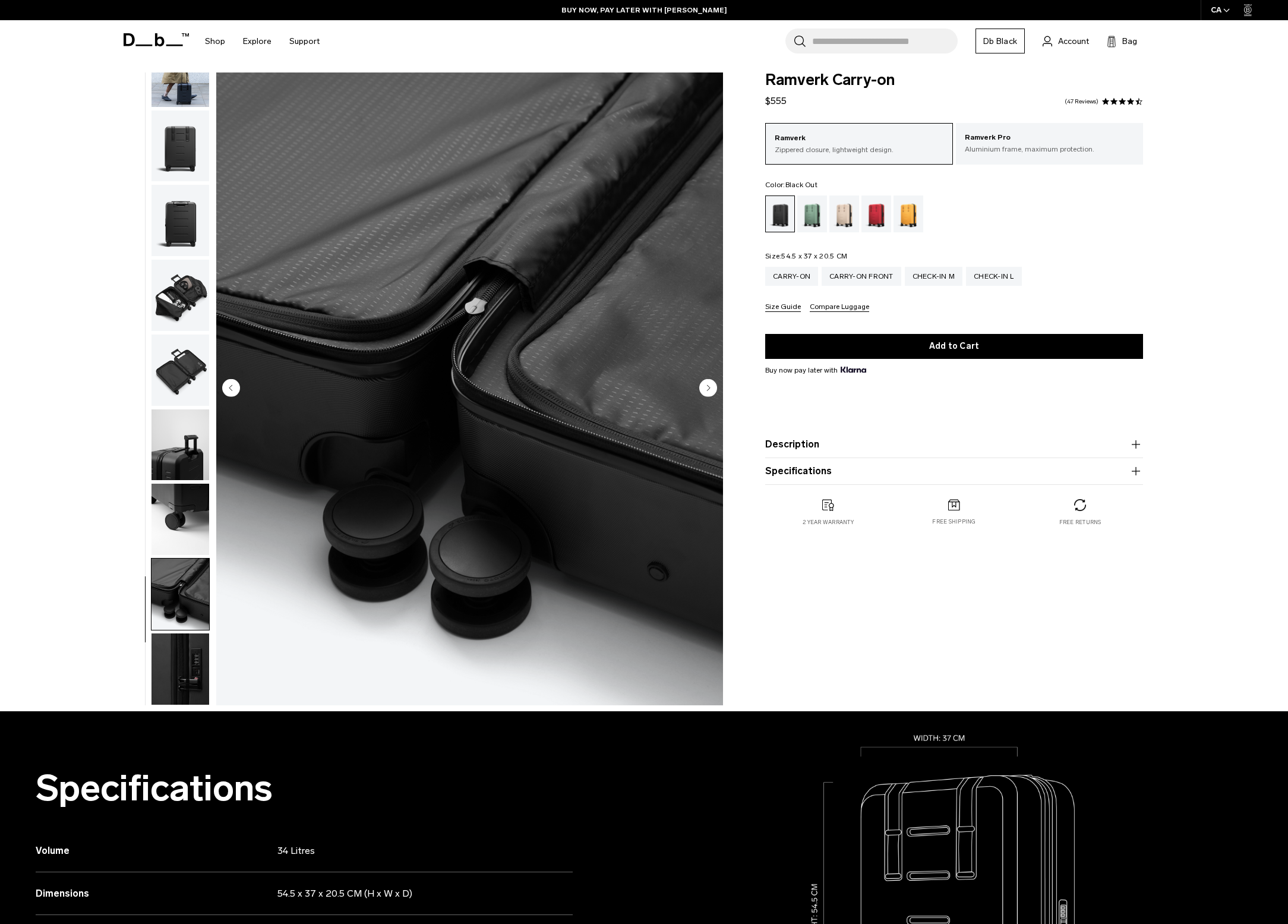
click at [181, 658] on img "button" at bounding box center [180, 668] width 58 height 72
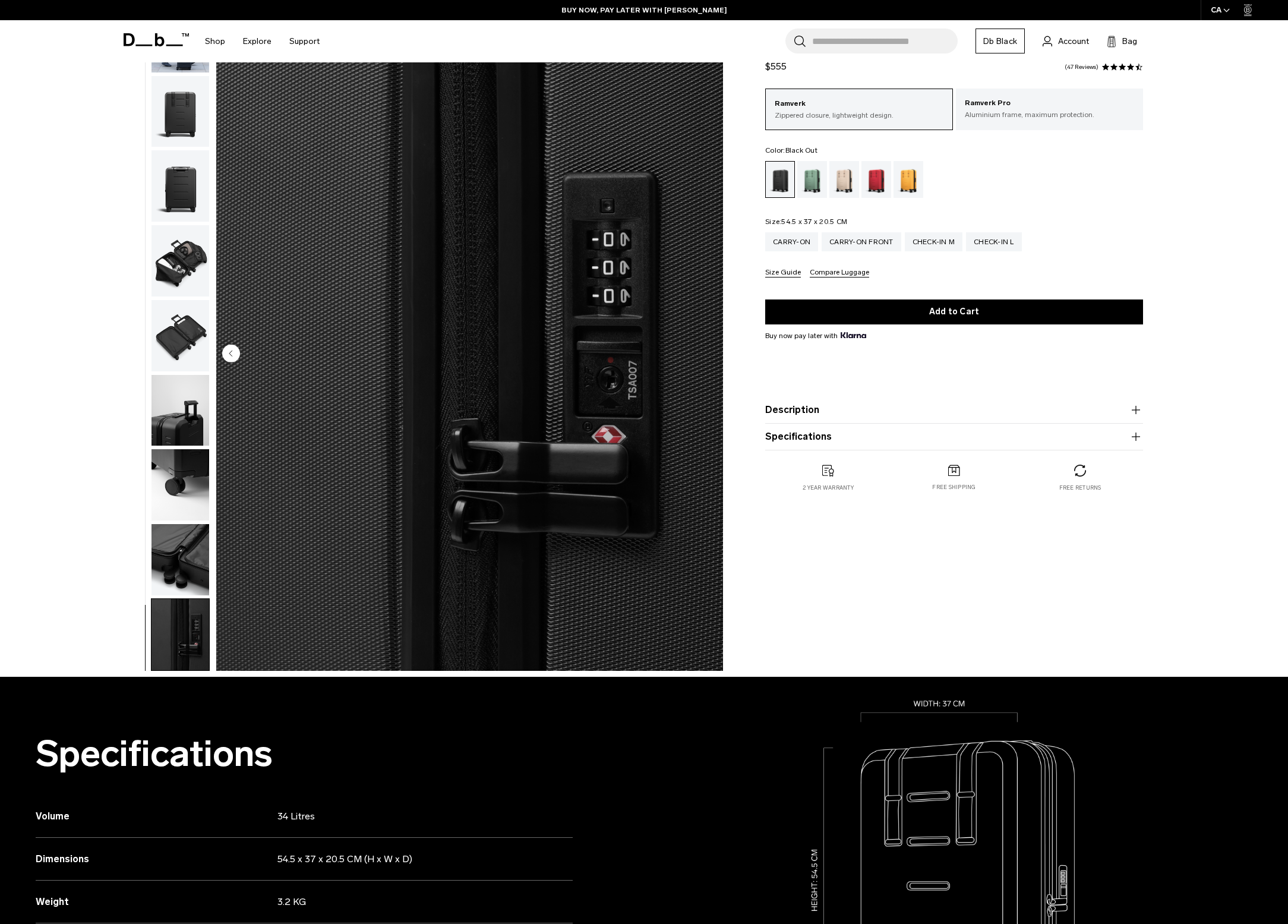
scroll to position [121, 0]
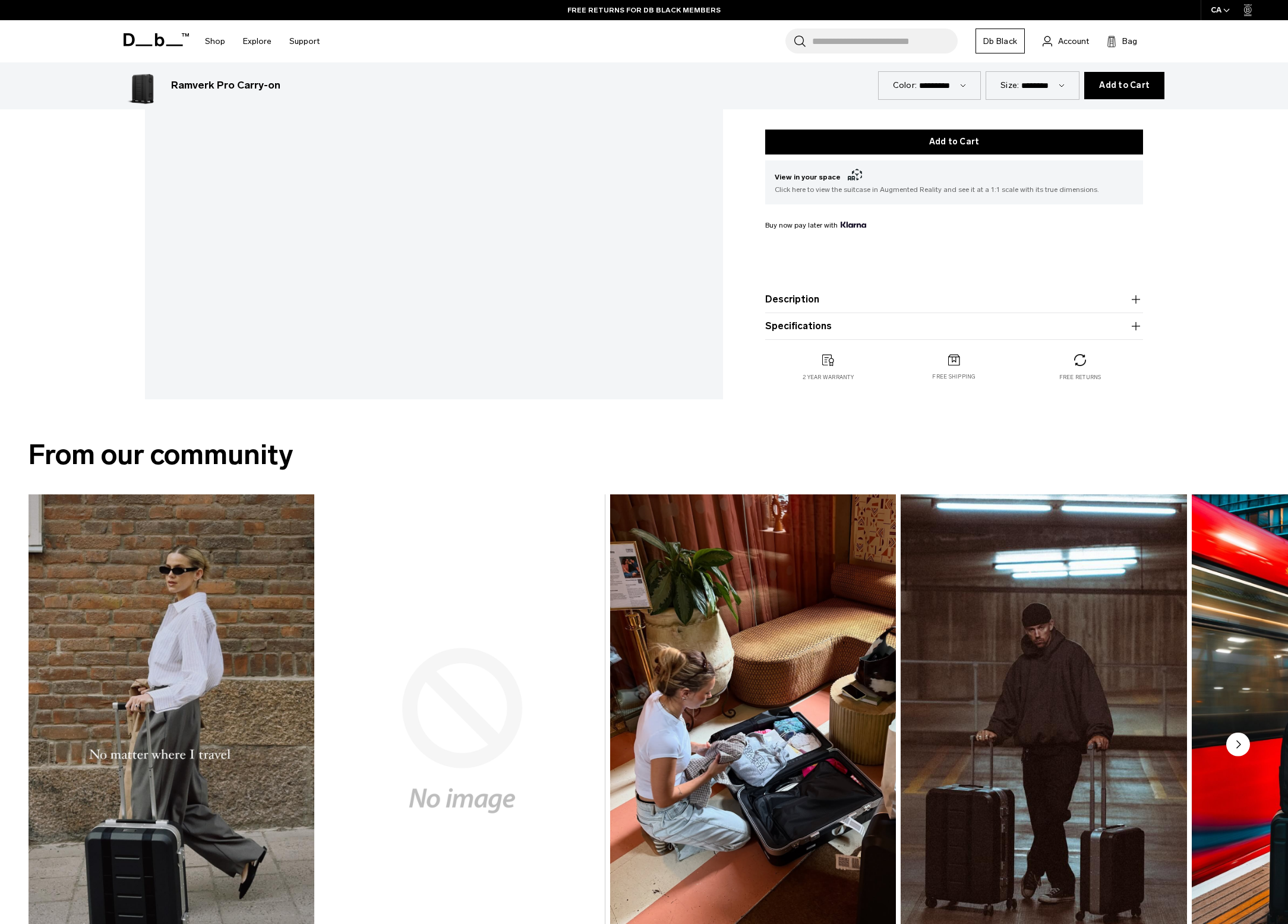
scroll to position [597, 0]
